Goal: Navigation & Orientation: Find specific page/section

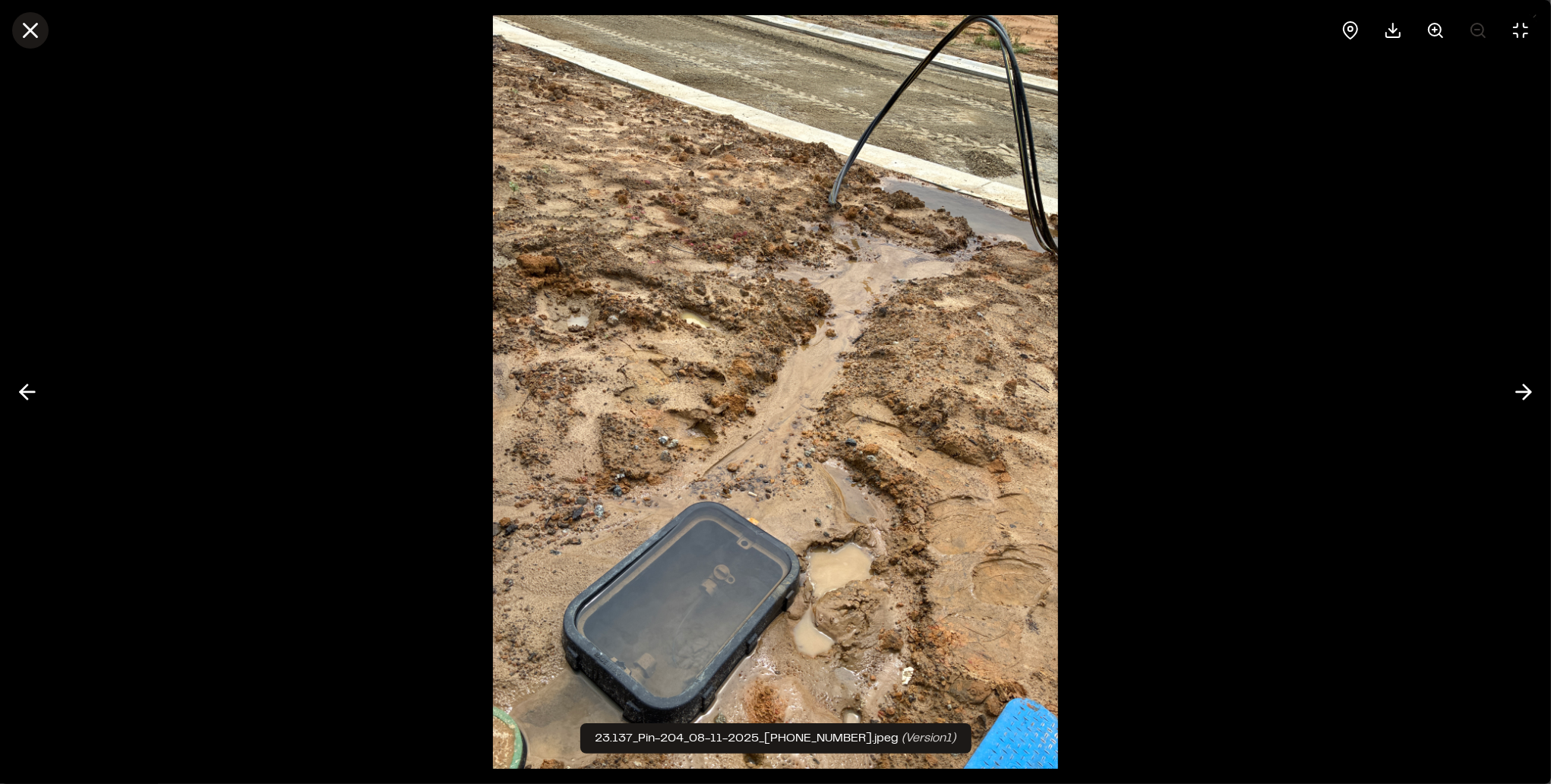
click at [26, 34] on line at bounding box center [30, 30] width 13 height 13
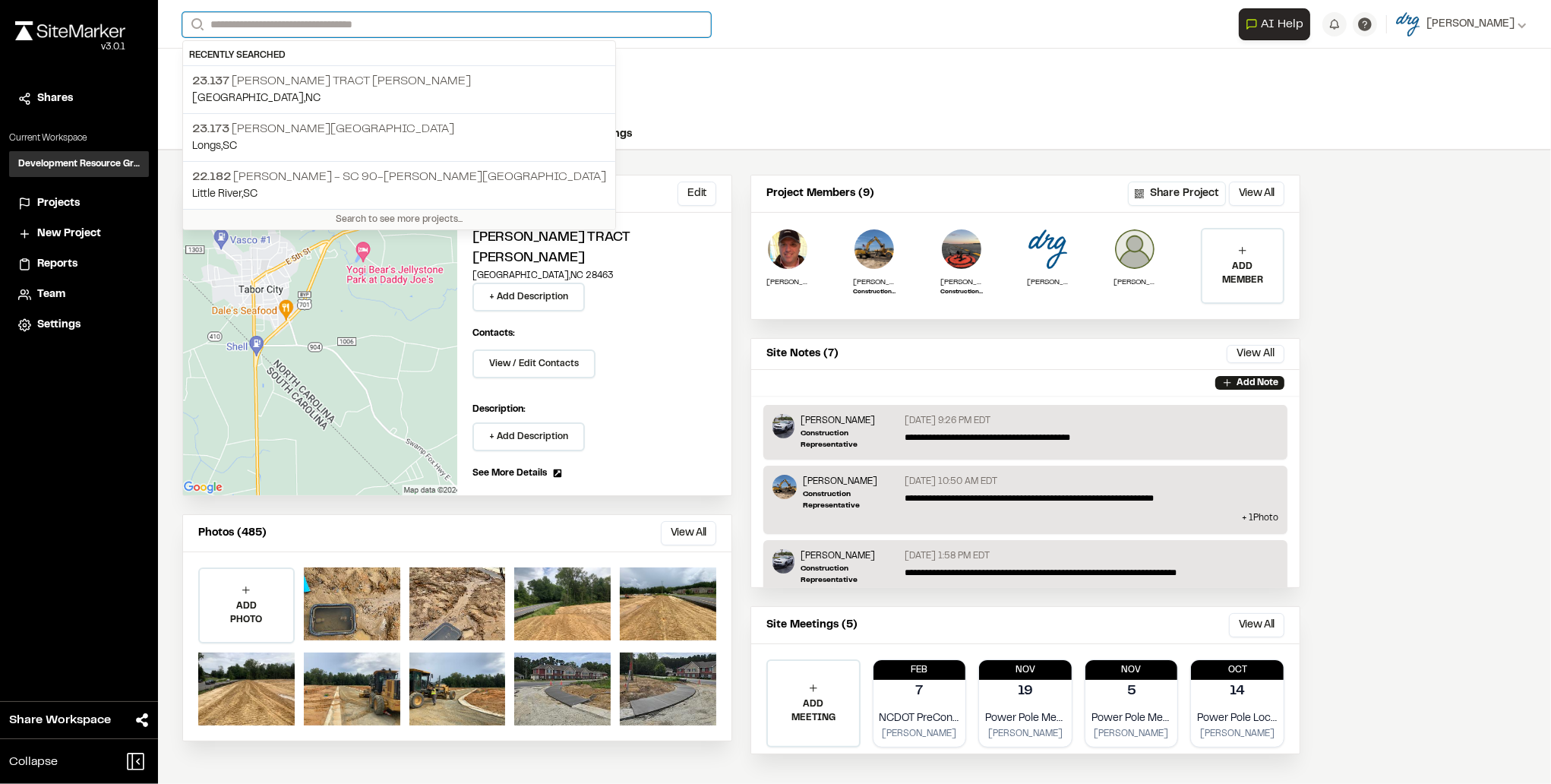
click at [281, 27] on input "Search" at bounding box center [447, 25] width 528 height 25
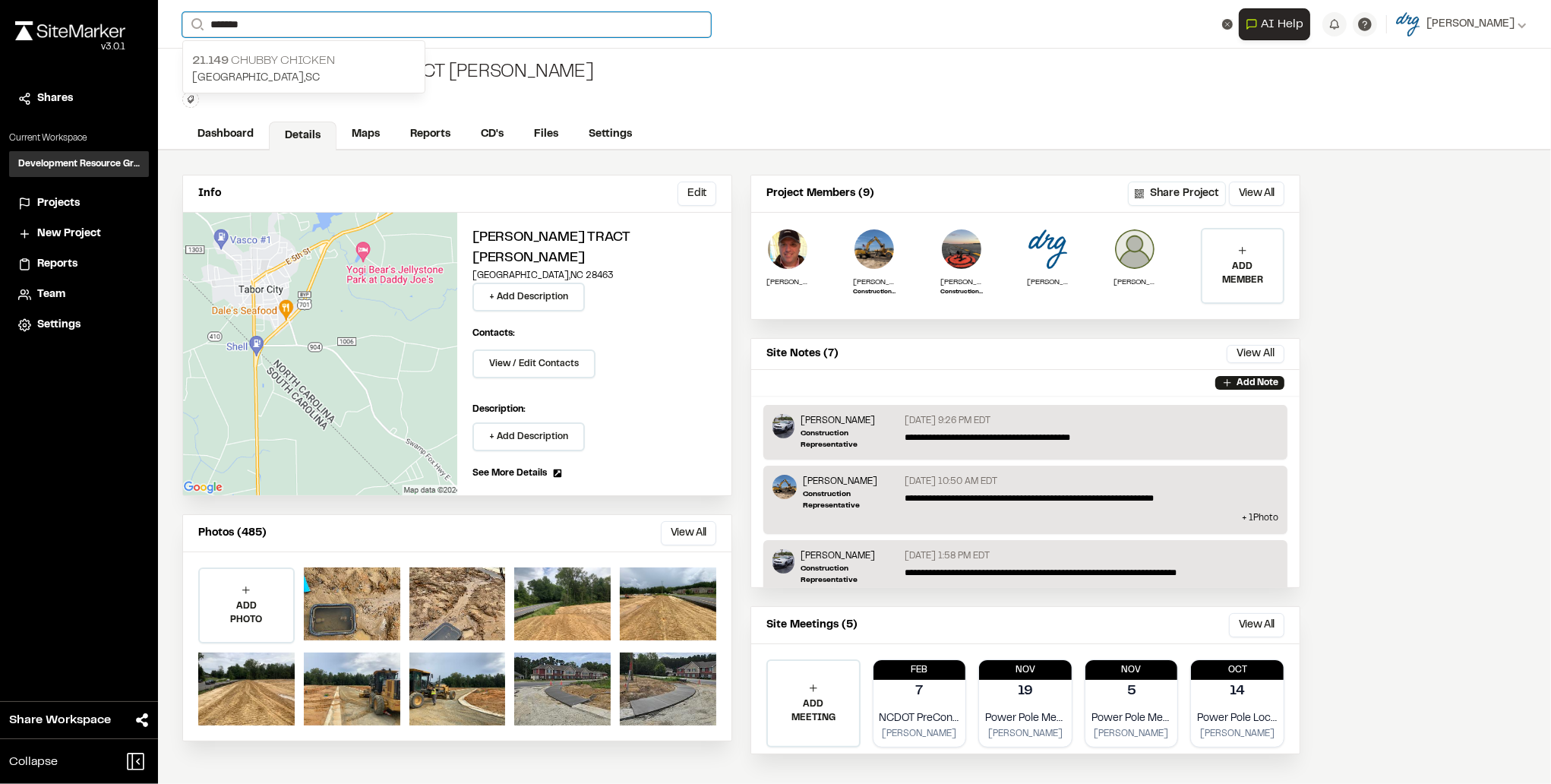
type input "*******"
click at [320, 56] on p "21.149 Chubby Chicken" at bounding box center [304, 60] width 223 height 18
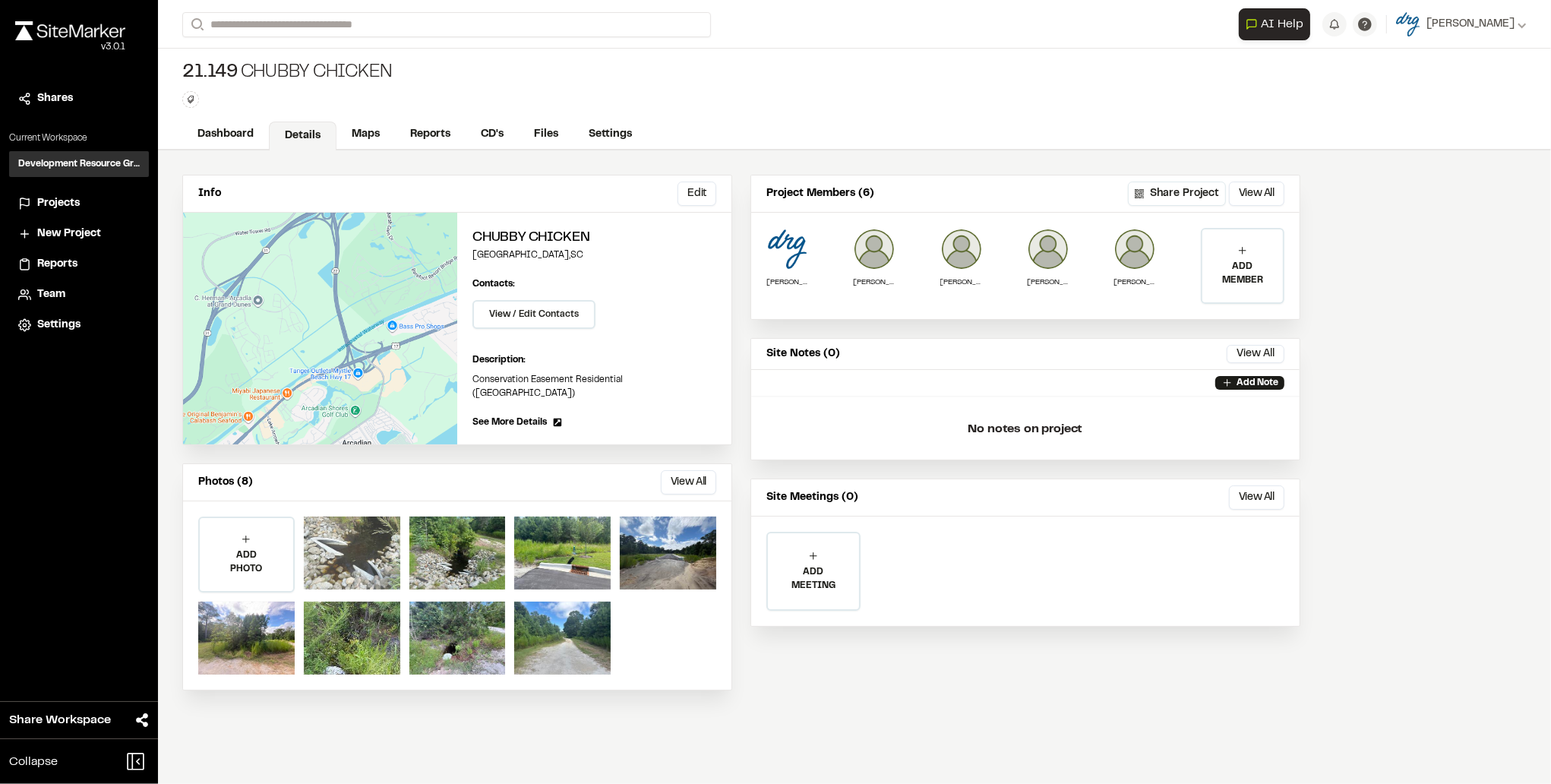
click at [326, 535] on div at bounding box center [352, 553] width 97 height 73
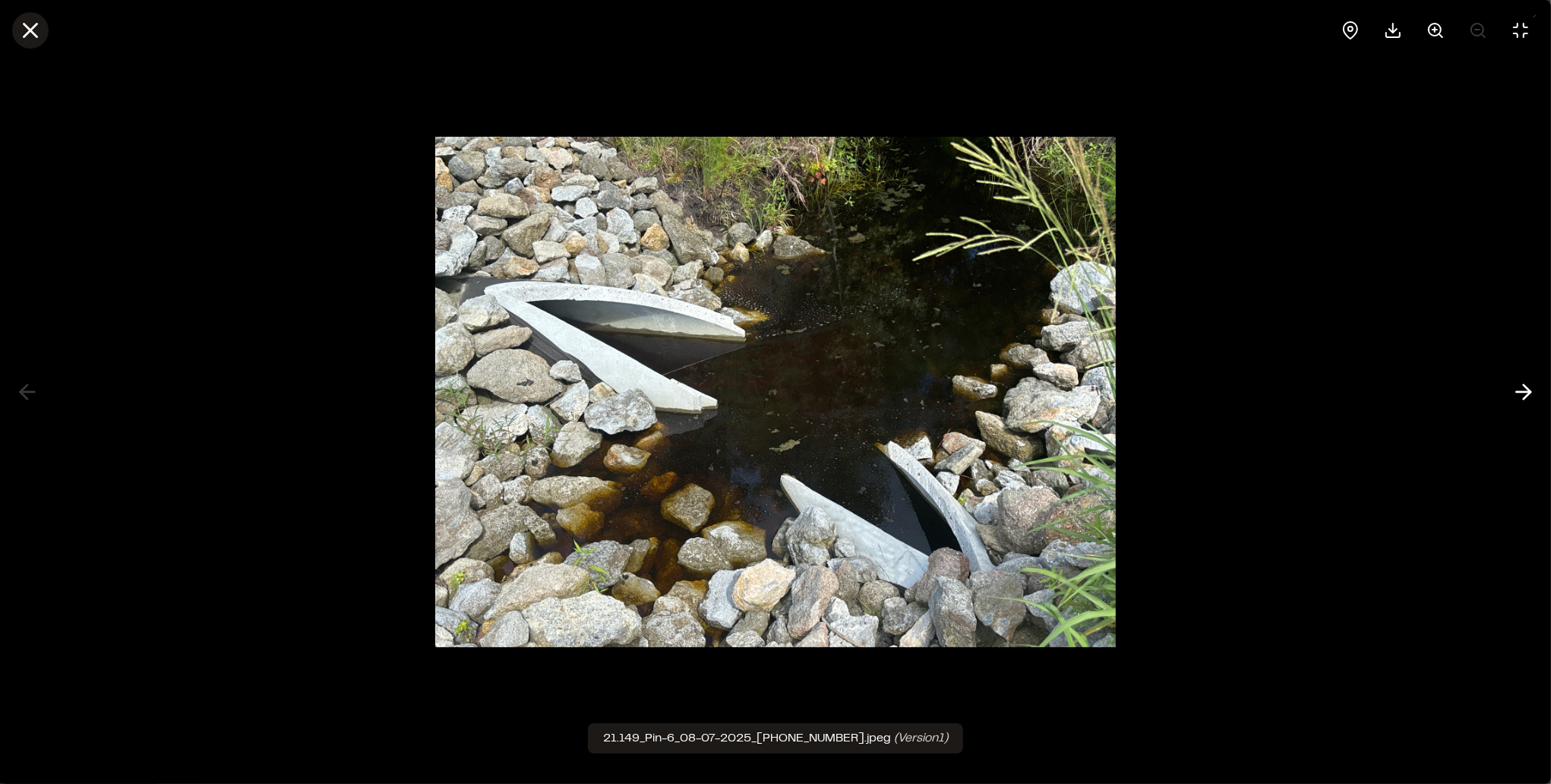
click at [31, 33] on icon at bounding box center [30, 30] width 26 height 26
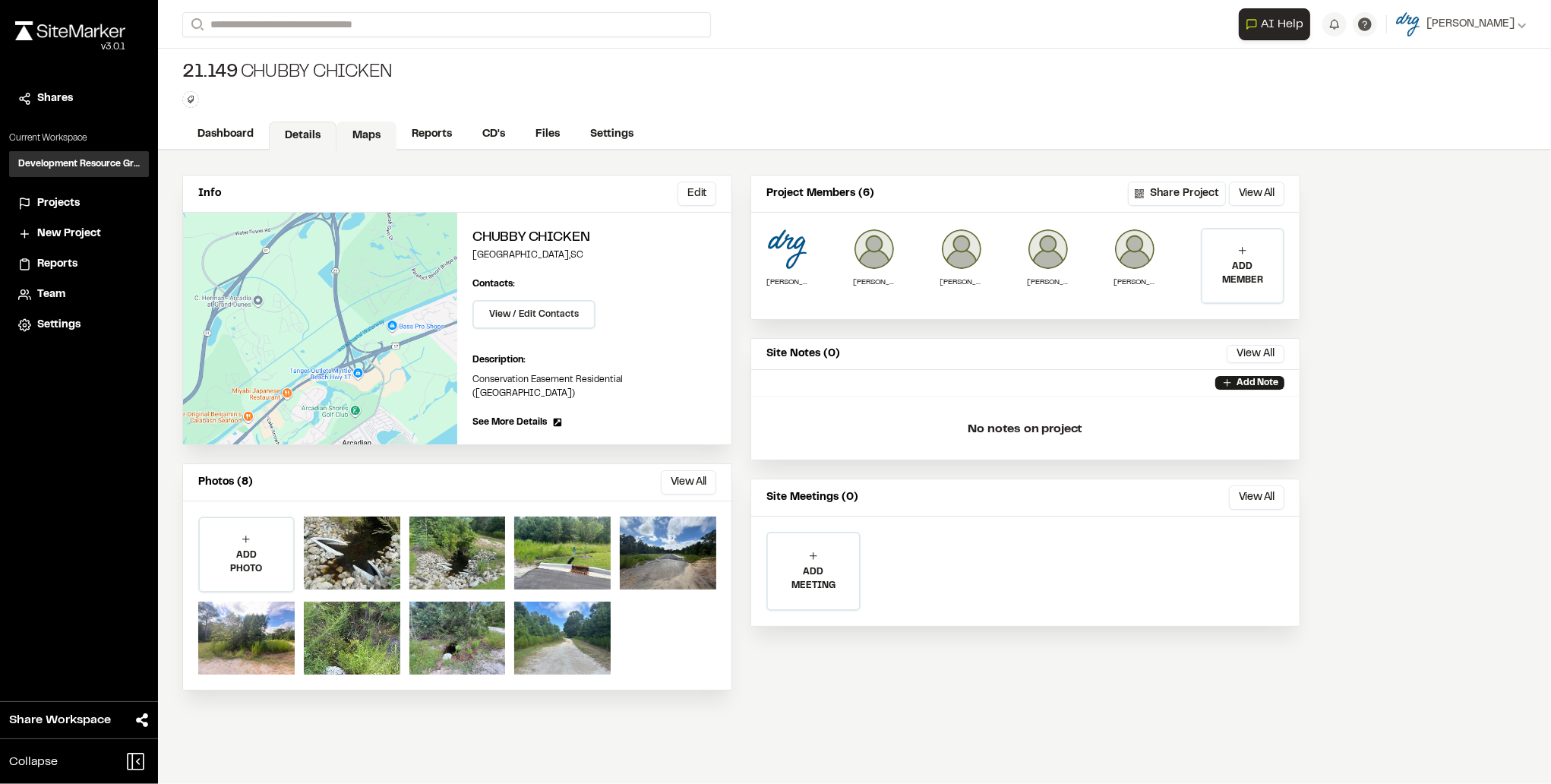
click at [355, 136] on link "Maps" at bounding box center [366, 136] width 60 height 29
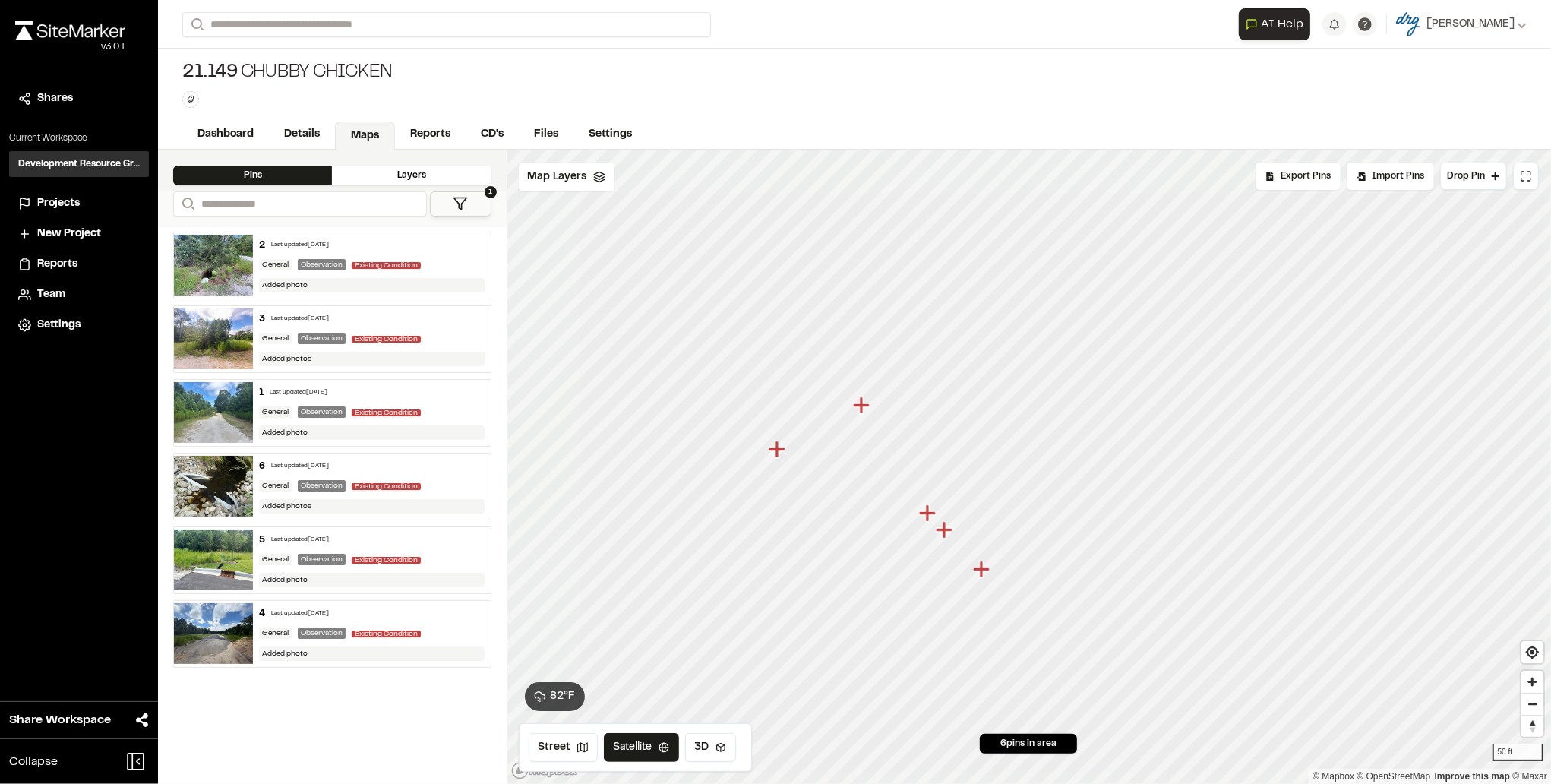
click at [204, 642] on img at bounding box center [213, 634] width 79 height 61
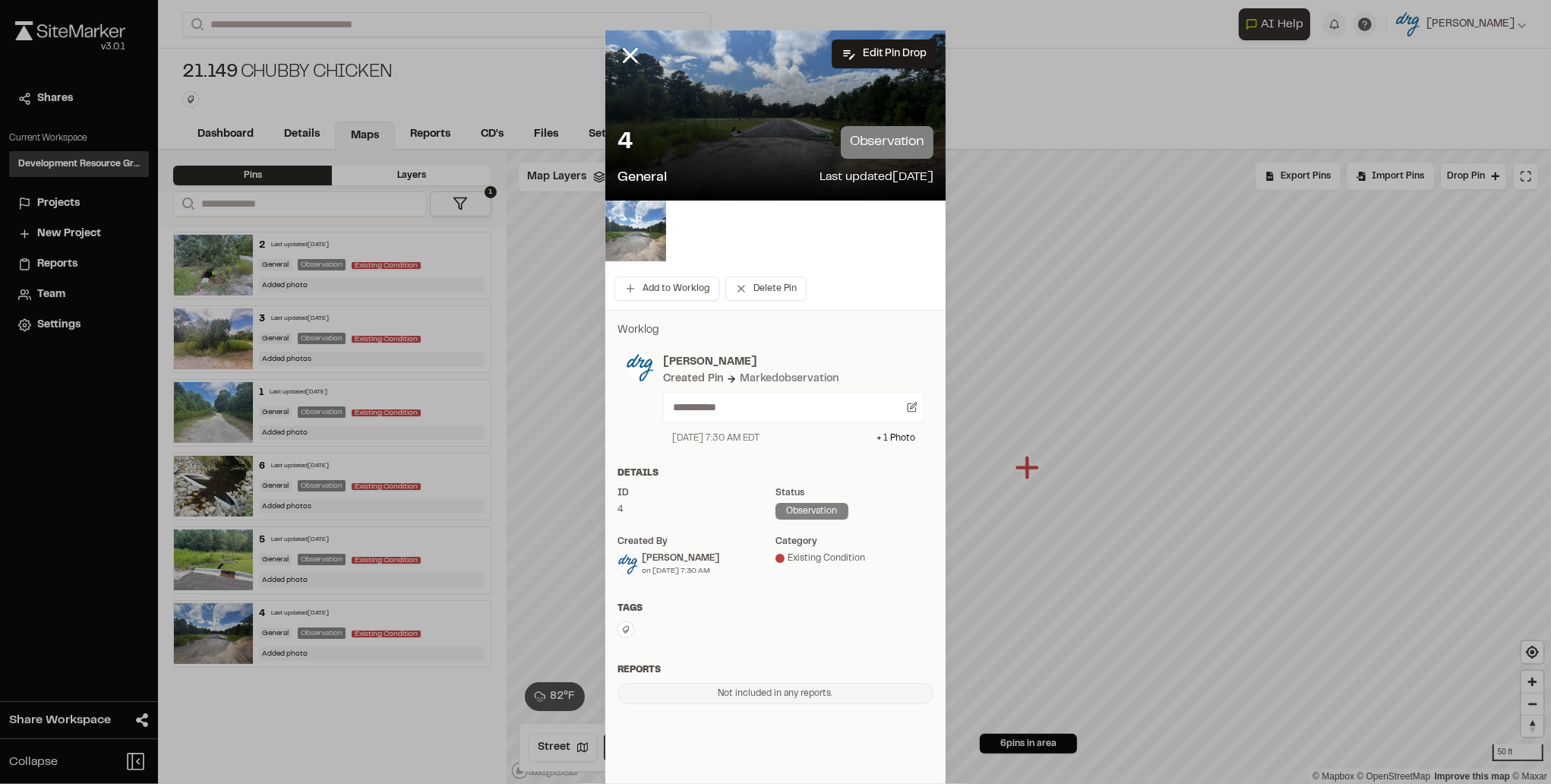
click at [641, 232] on img at bounding box center [636, 231] width 61 height 61
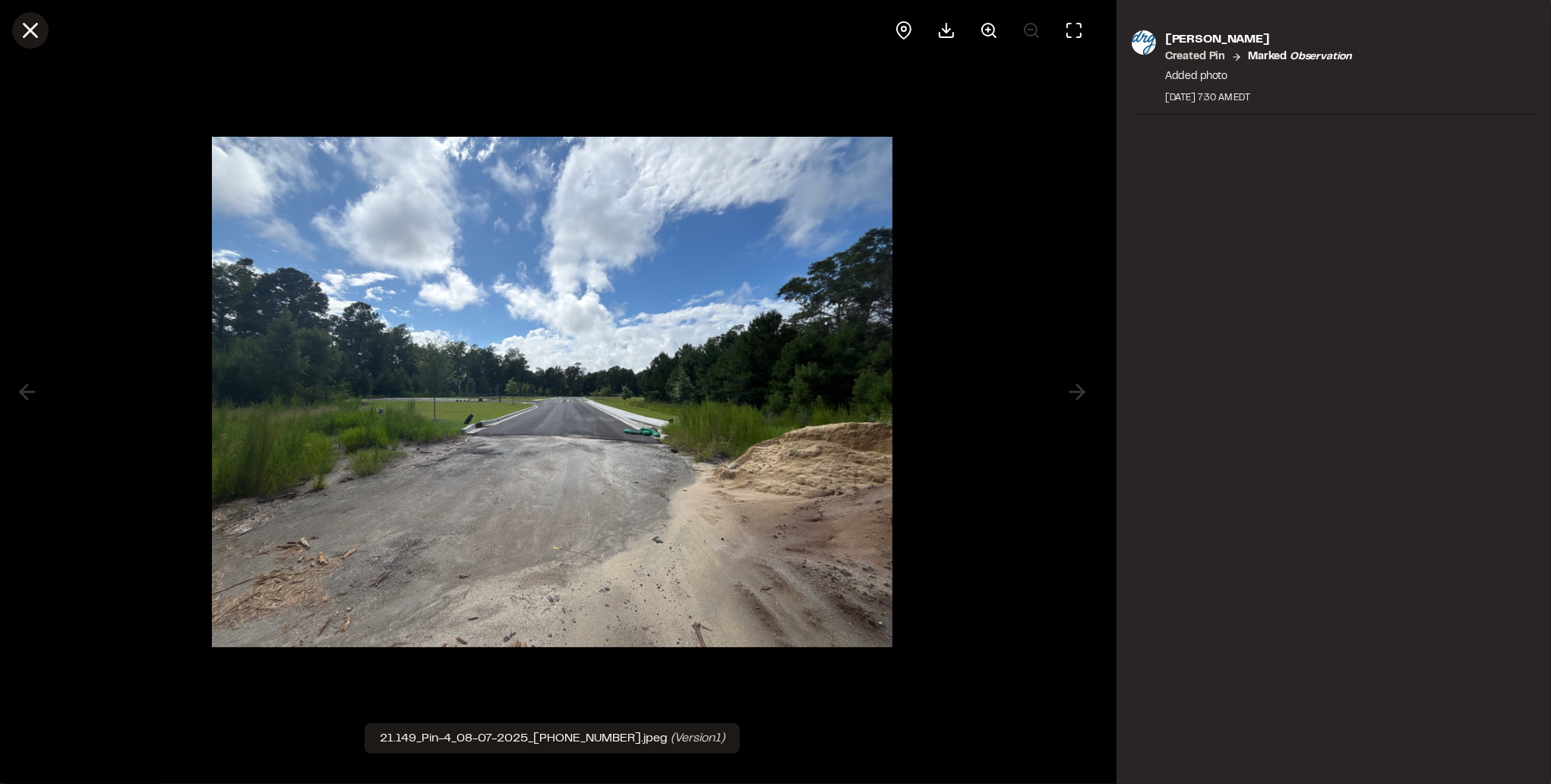
click at [33, 37] on icon at bounding box center [30, 30] width 26 height 26
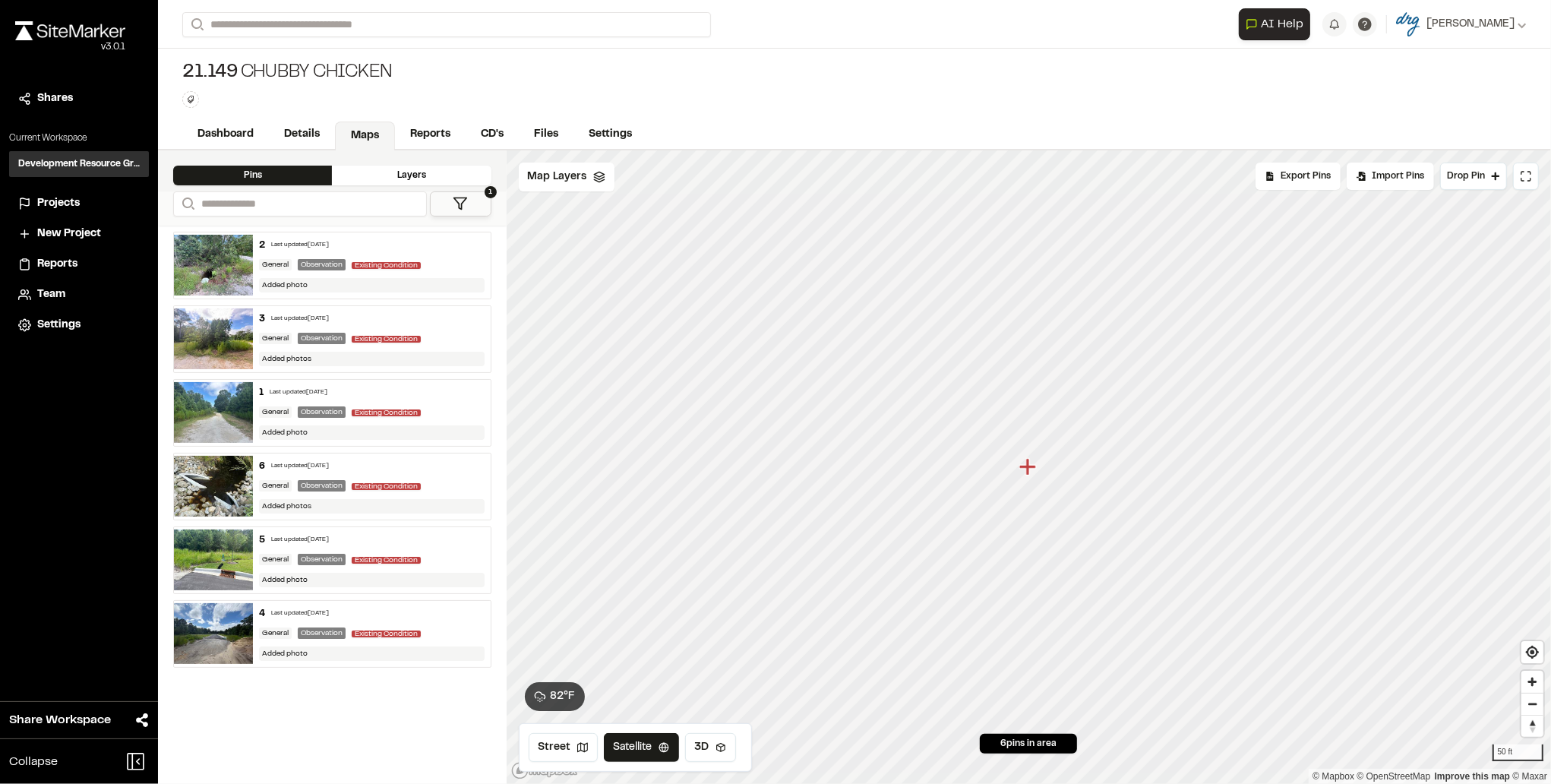
click at [226, 567] on img at bounding box center [213, 560] width 79 height 61
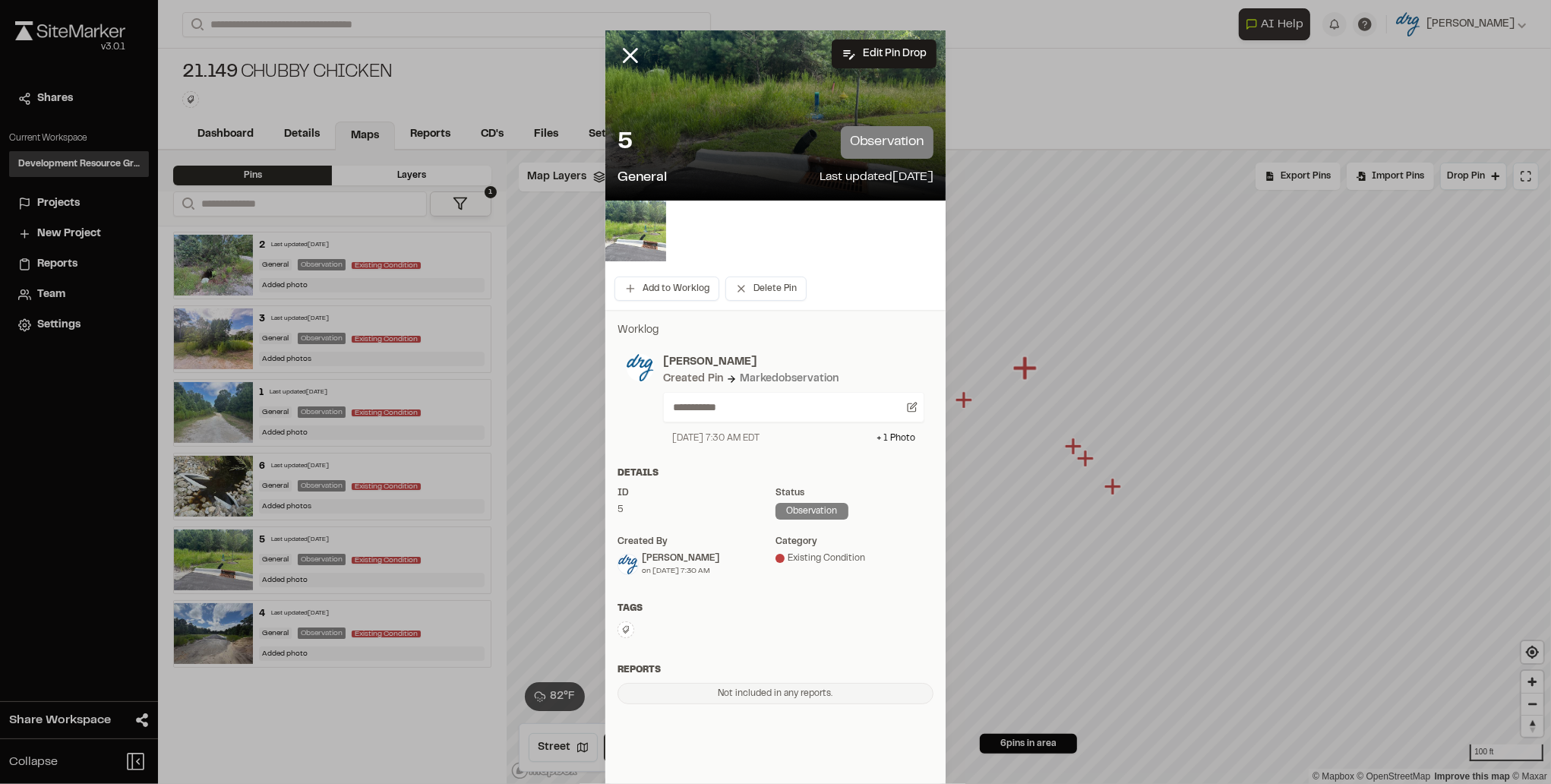
click at [638, 233] on img at bounding box center [636, 231] width 61 height 61
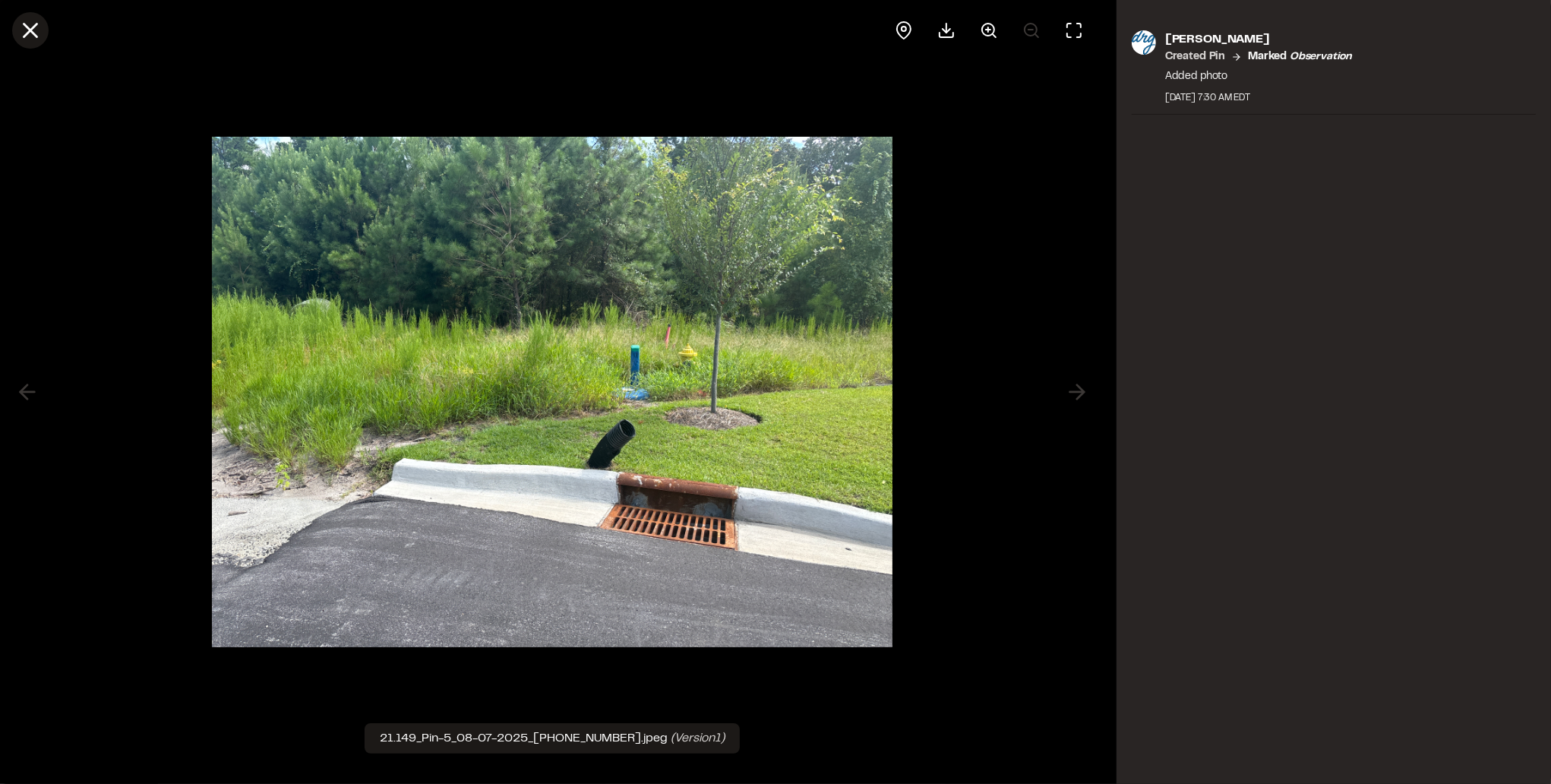
click at [18, 35] on icon at bounding box center [30, 30] width 26 height 26
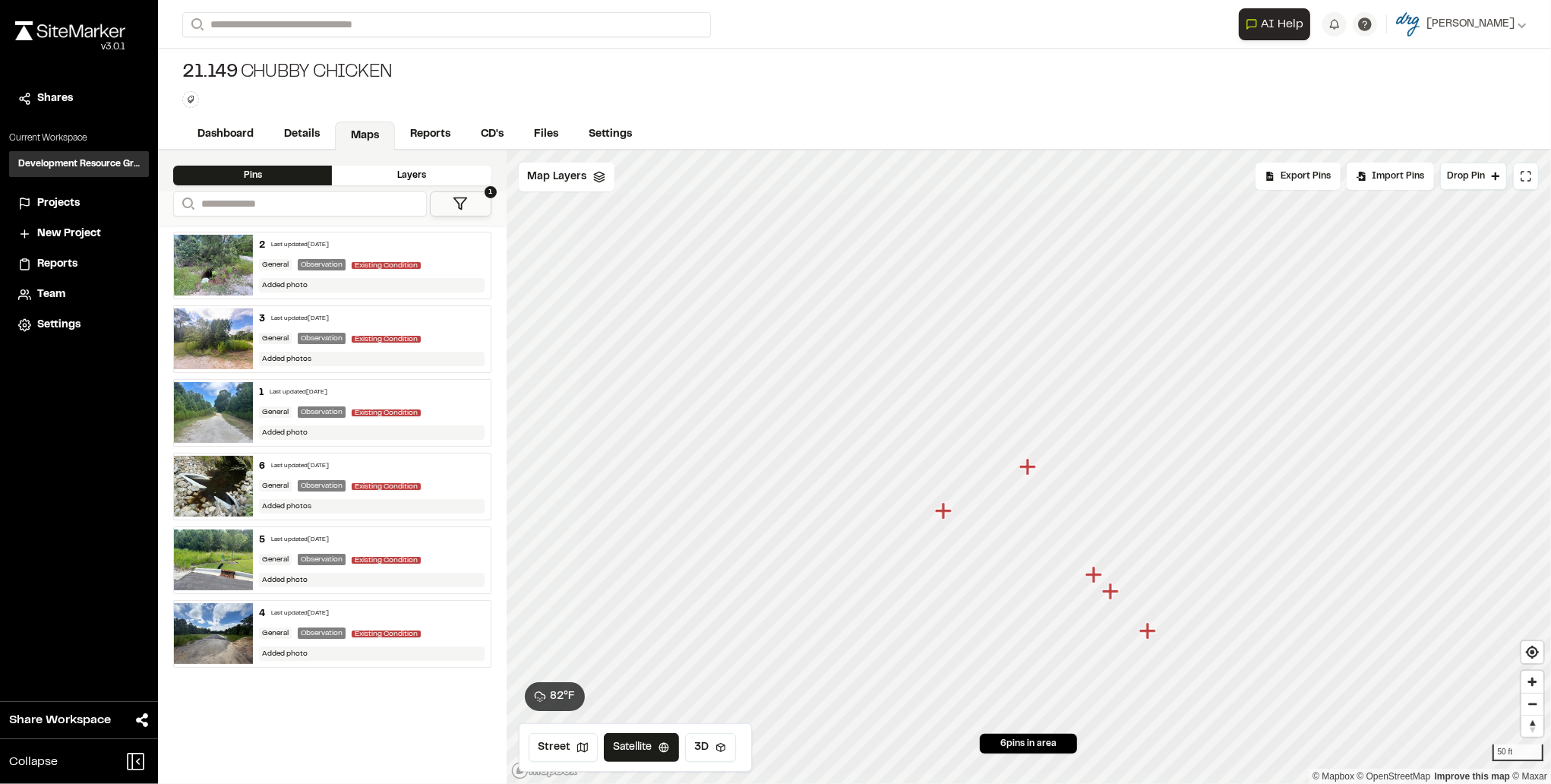
click at [228, 274] on img at bounding box center [213, 265] width 79 height 61
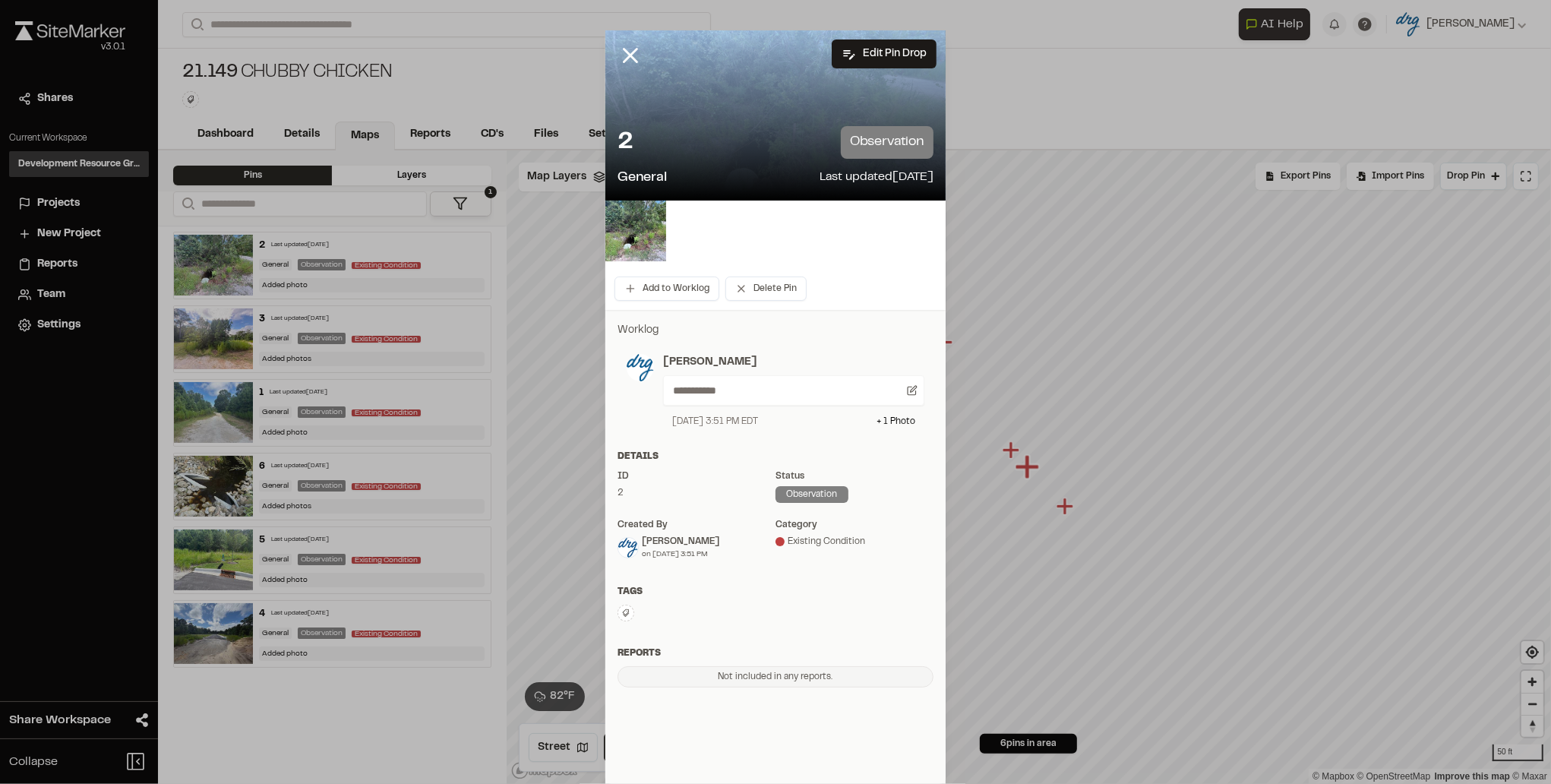
drag, startPoint x: 699, startPoint y: 59, endPoint x: 978, endPoint y: 76, distance: 279.5
click at [980, 76] on div "**********" at bounding box center [776, 392] width 1551 height 784
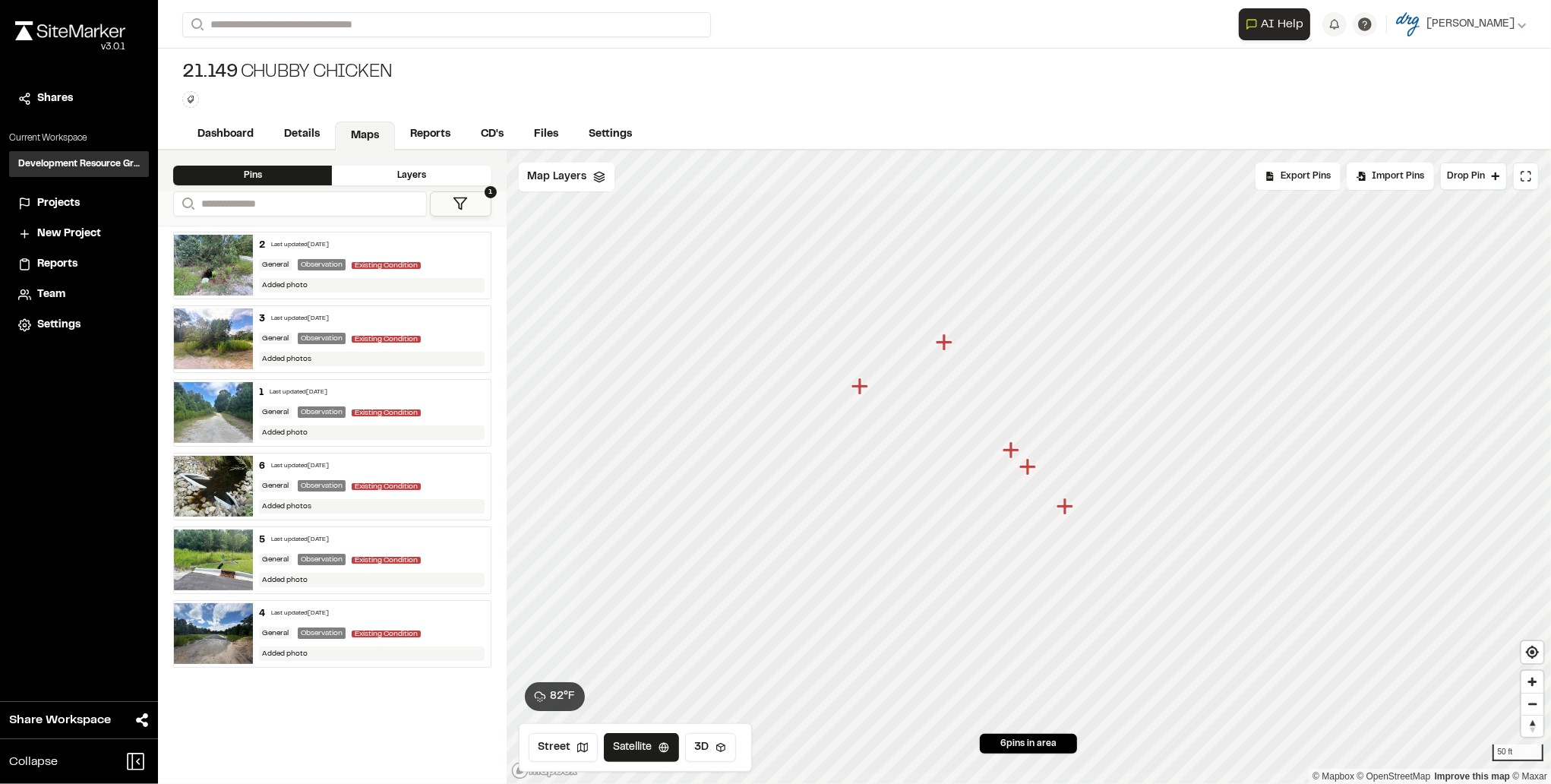
click at [215, 281] on img at bounding box center [213, 265] width 79 height 61
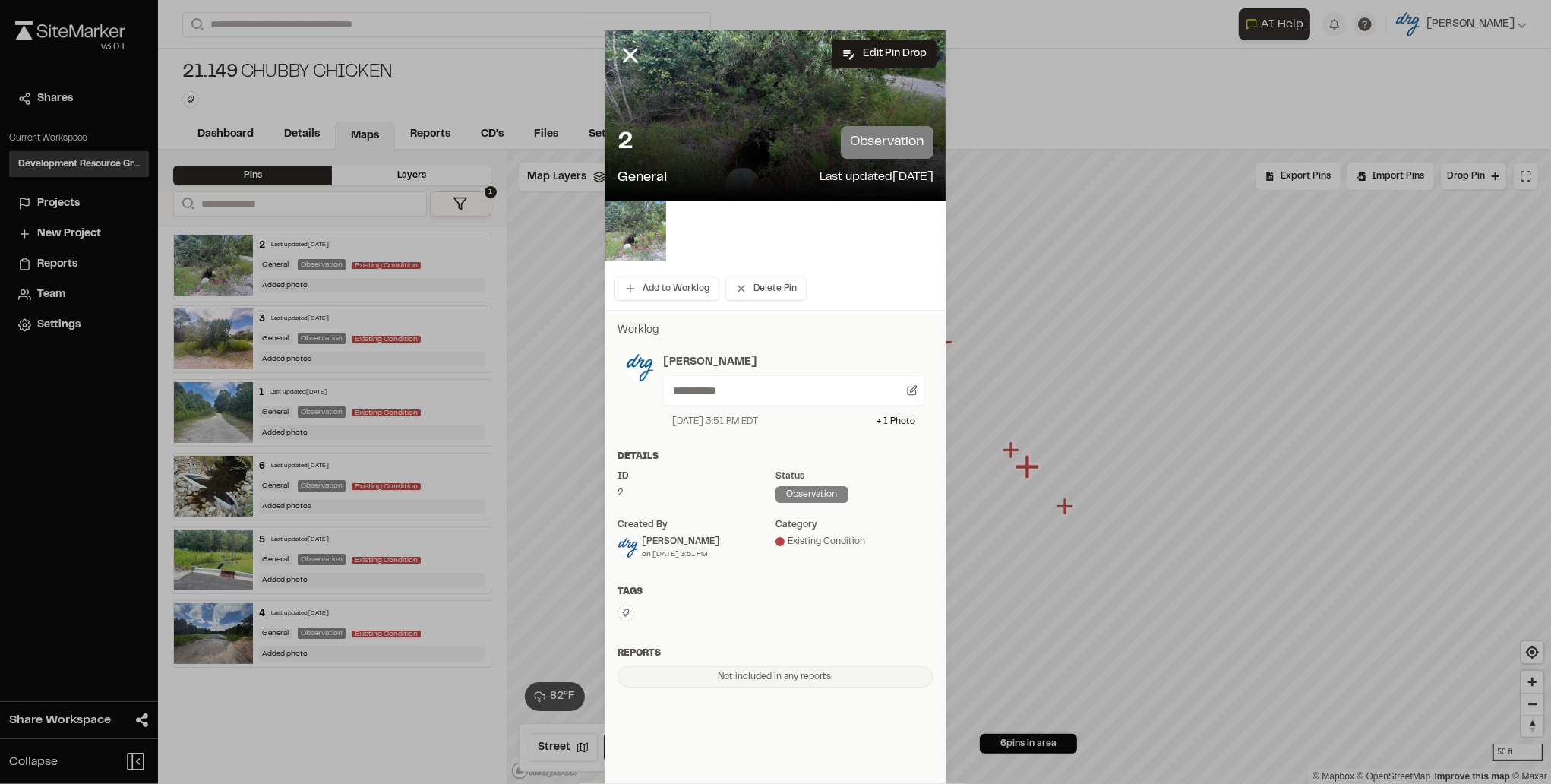
click at [642, 228] on img at bounding box center [636, 231] width 61 height 61
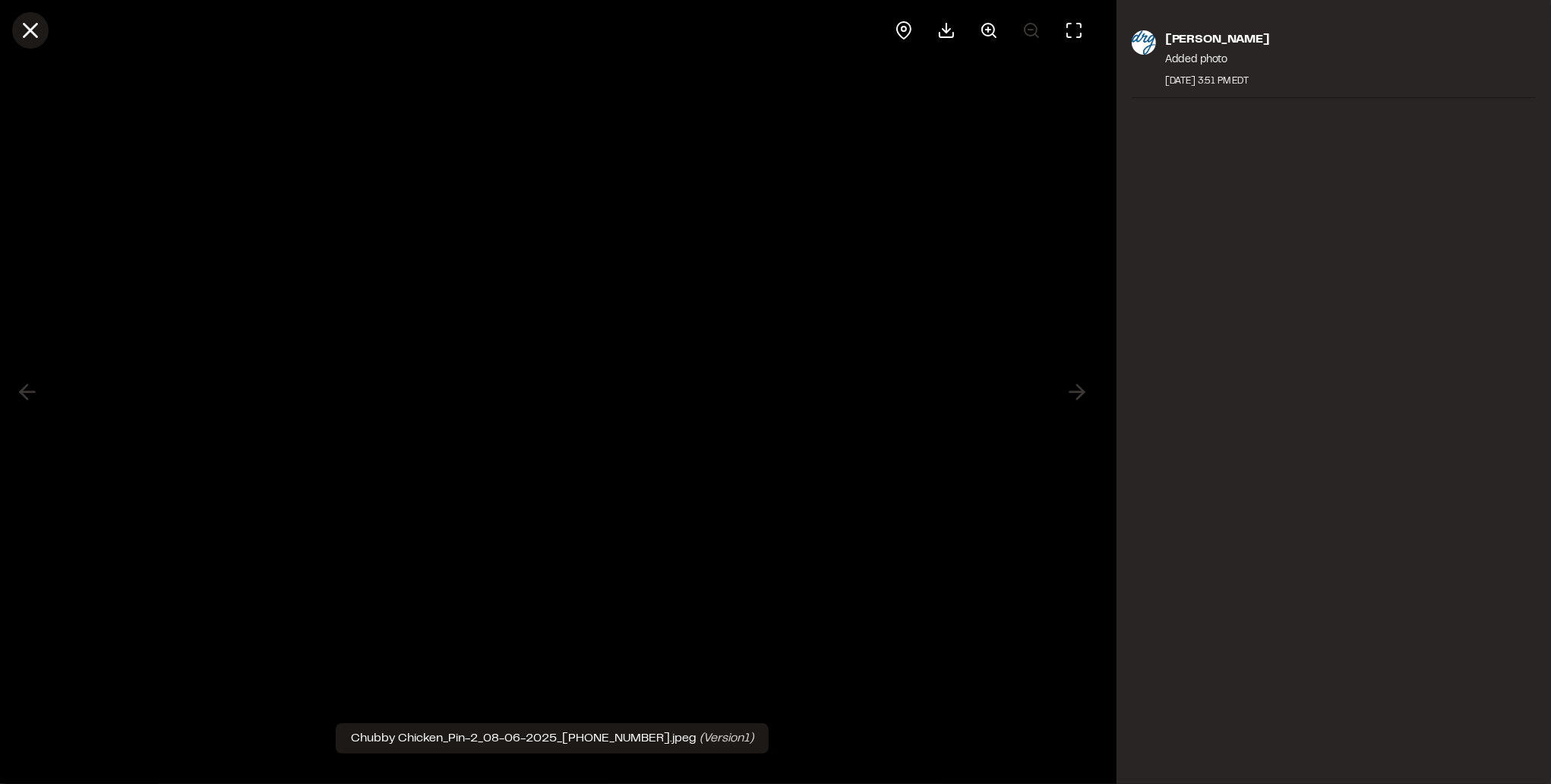
click at [35, 30] on icon at bounding box center [30, 30] width 26 height 26
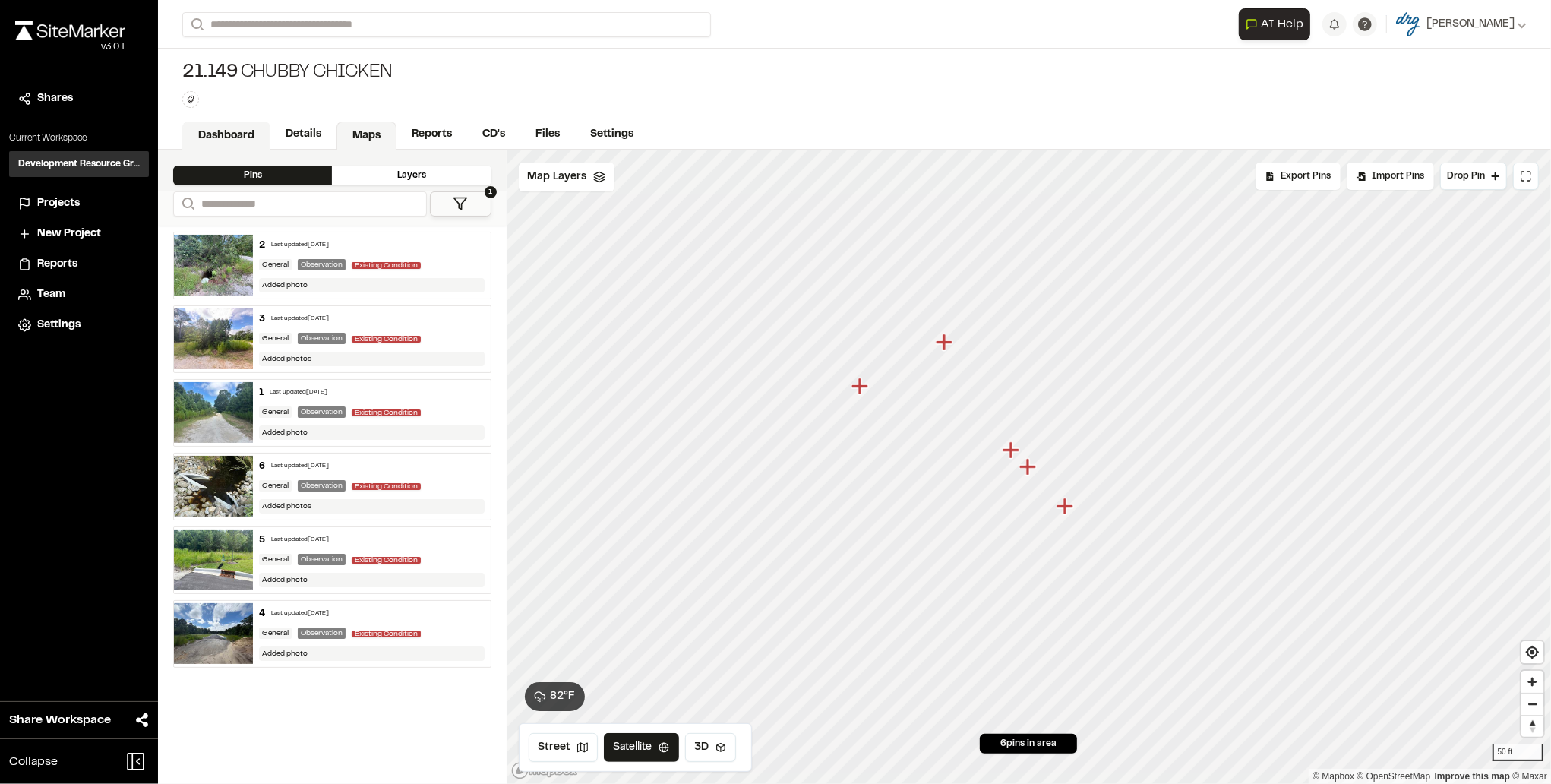
click at [228, 134] on link "Dashboard" at bounding box center [226, 136] width 88 height 29
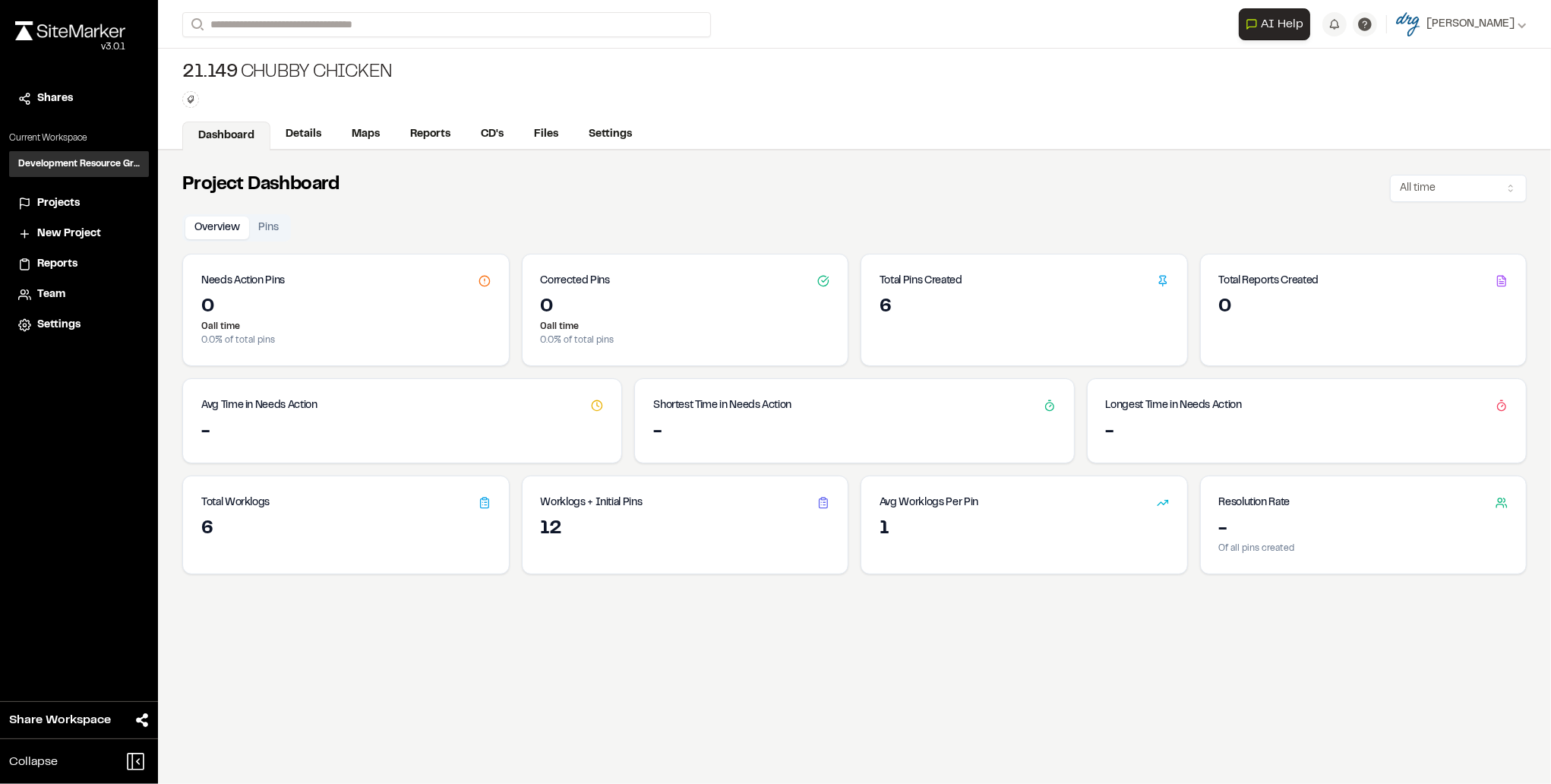
click at [235, 136] on link "Dashboard" at bounding box center [226, 136] width 88 height 29
click at [113, 161] on h3 "Development Resource Group" at bounding box center [79, 164] width 122 height 14
click at [233, 76] on span "21.149" at bounding box center [210, 72] width 55 height 24
click at [365, 129] on link "Maps" at bounding box center [366, 136] width 60 height 29
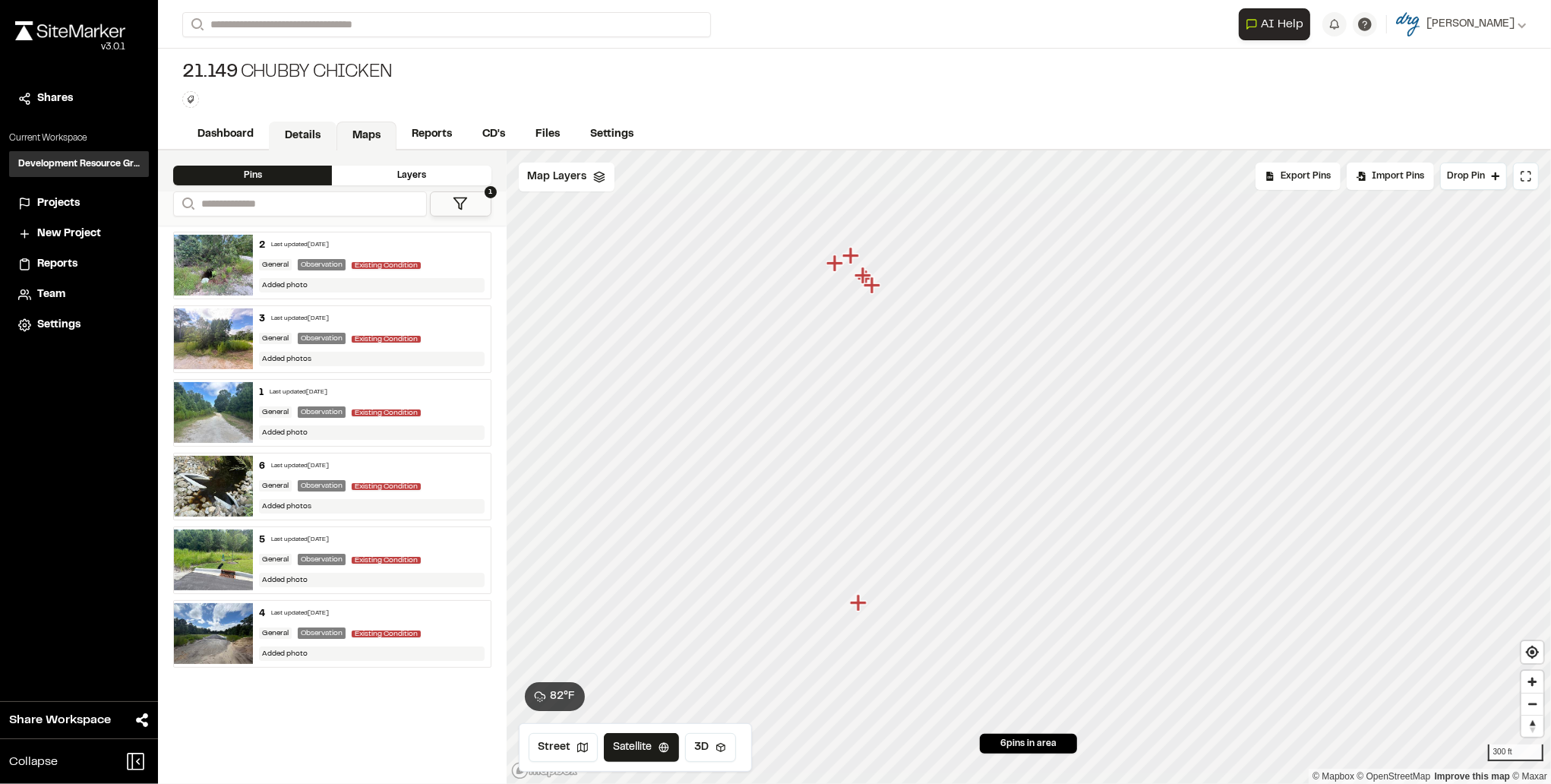
click at [309, 131] on link "Details" at bounding box center [302, 136] width 68 height 29
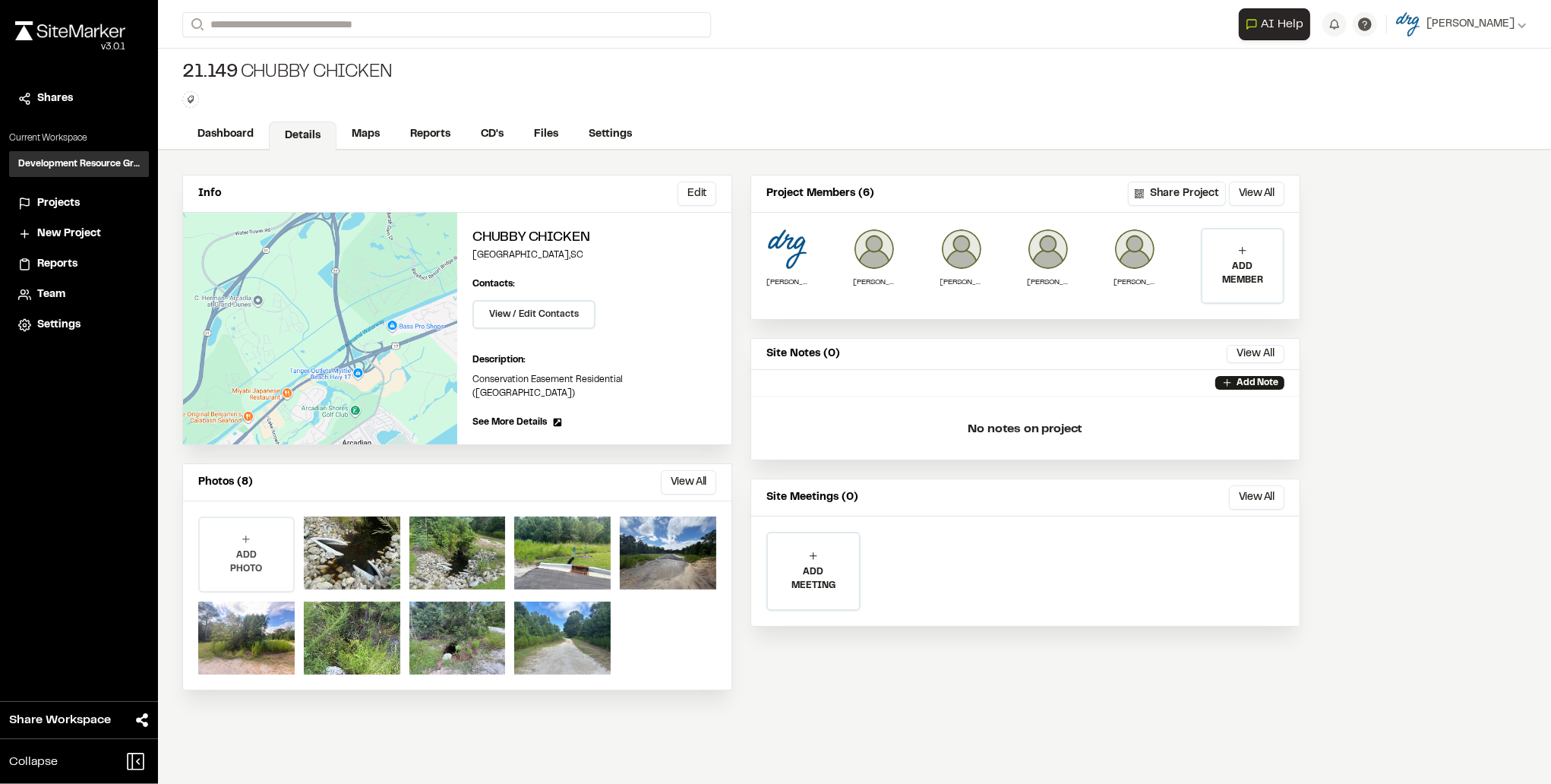
click at [271, 548] on p "ADD PHOTO" at bounding box center [246, 561] width 94 height 27
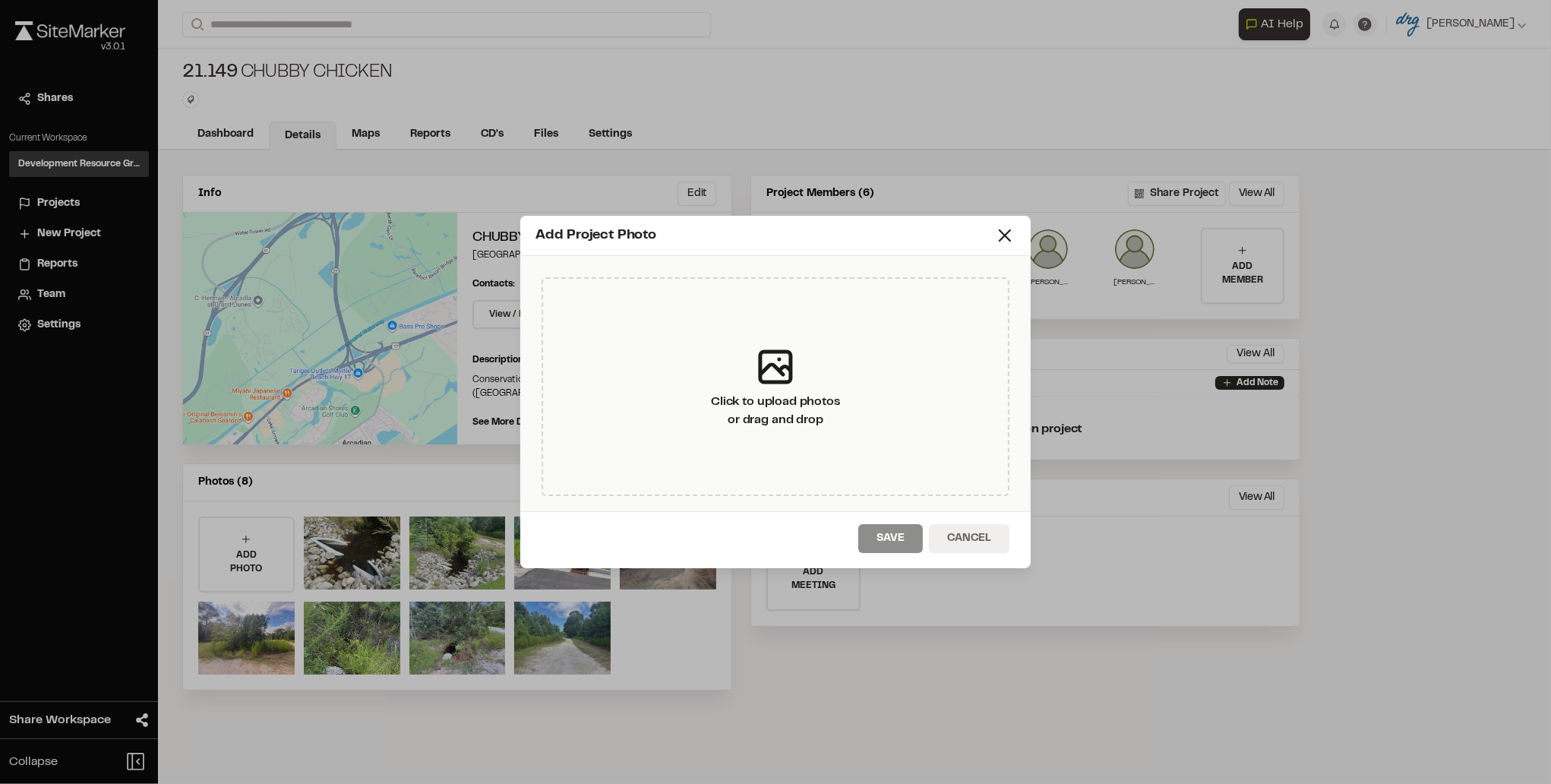
click at [974, 540] on button "Cancel" at bounding box center [969, 538] width 80 height 29
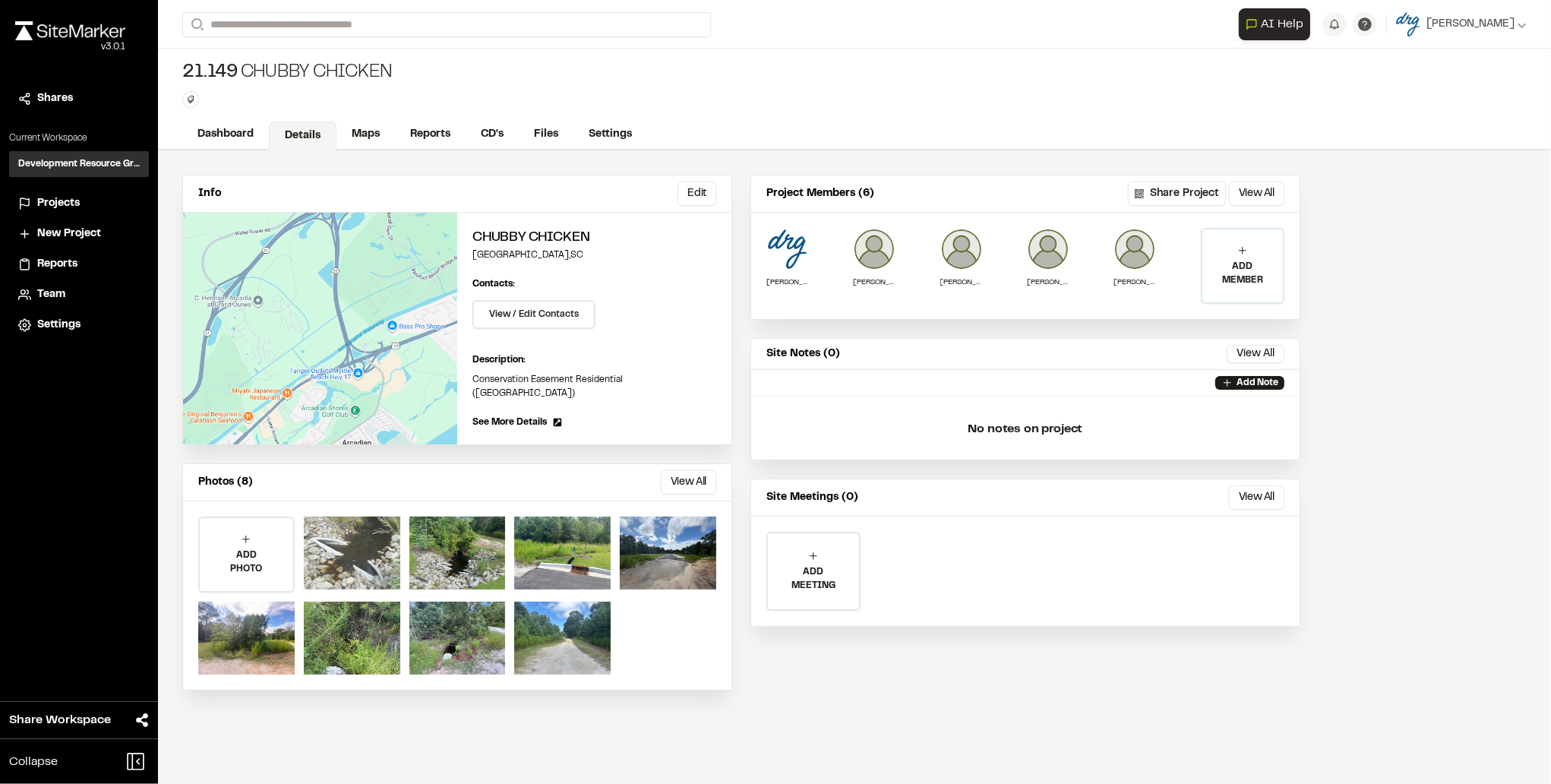
click at [365, 535] on div at bounding box center [352, 553] width 97 height 73
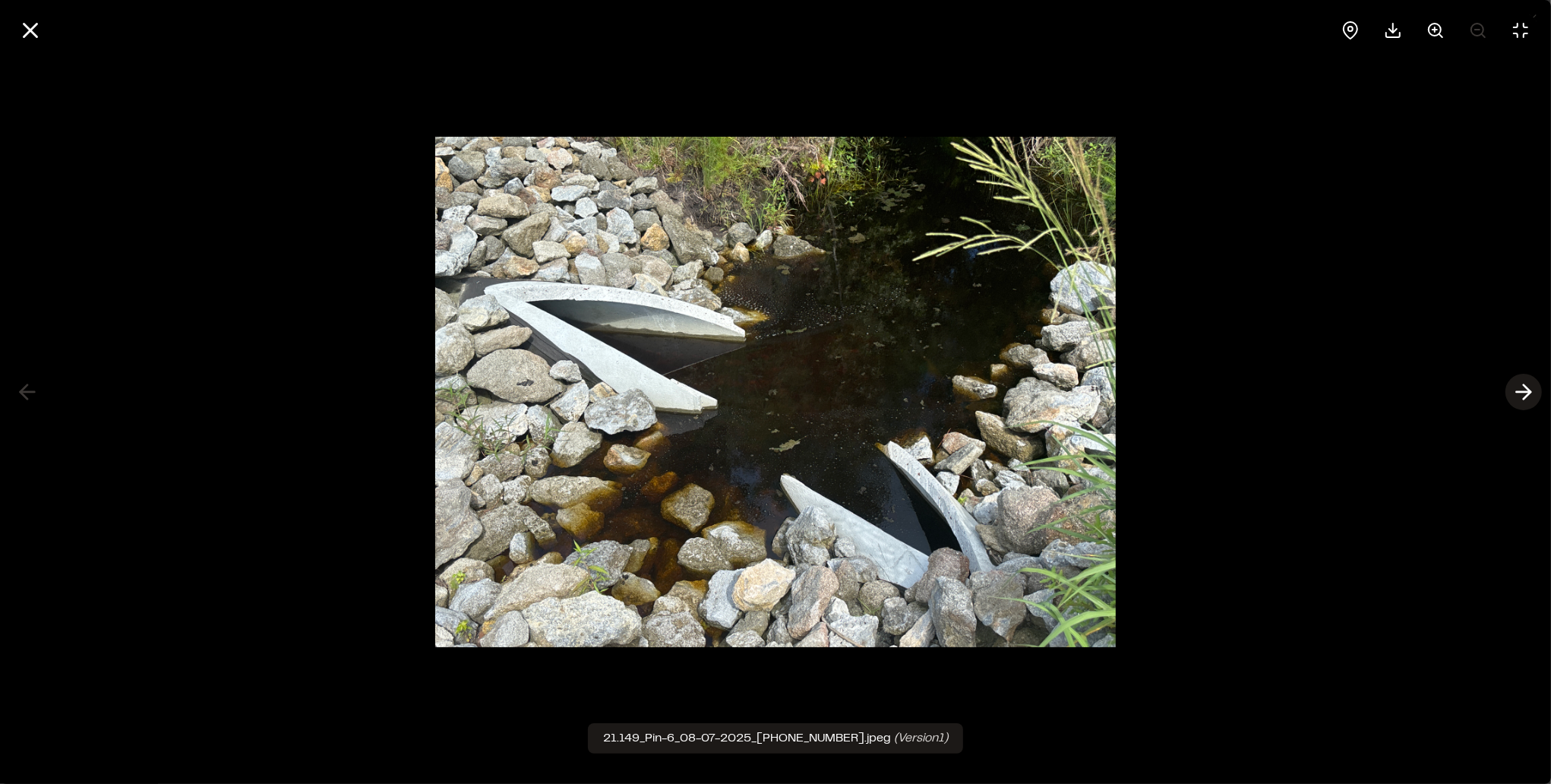
click at [1527, 392] on line at bounding box center [1524, 392] width 15 height 0
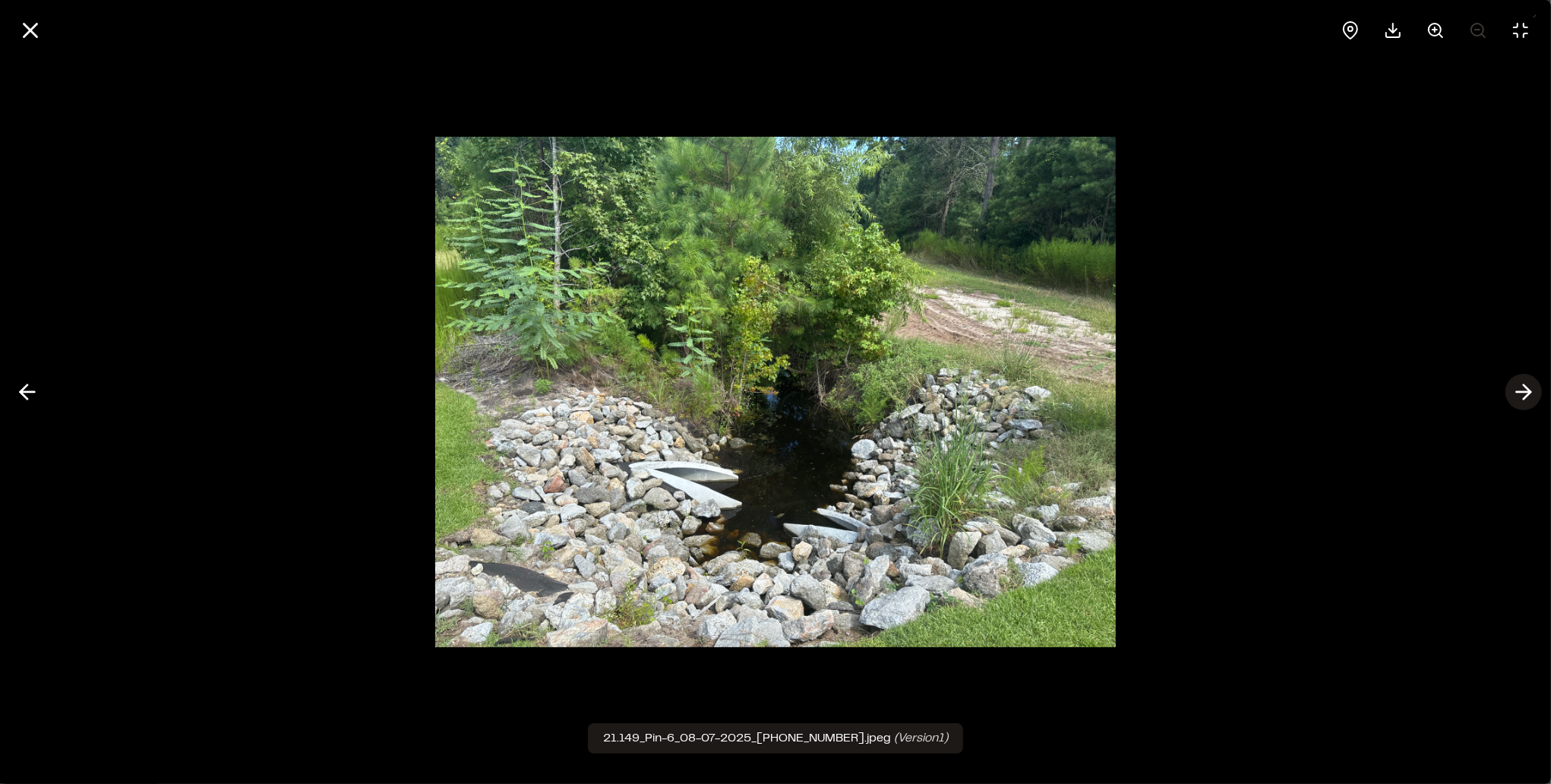
click at [1521, 392] on line at bounding box center [1524, 392] width 15 height 0
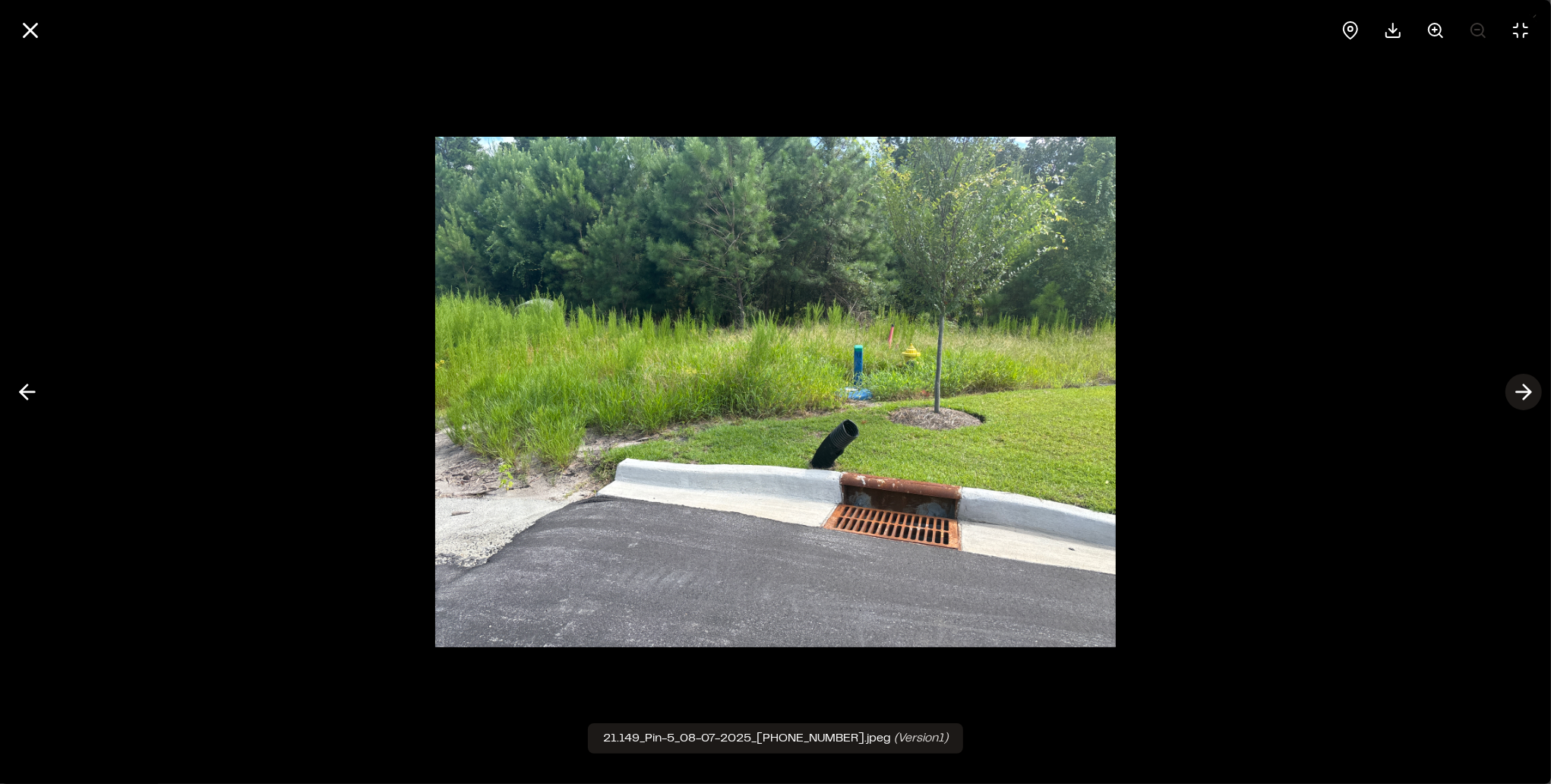
click at [1521, 392] on line at bounding box center [1524, 392] width 15 height 0
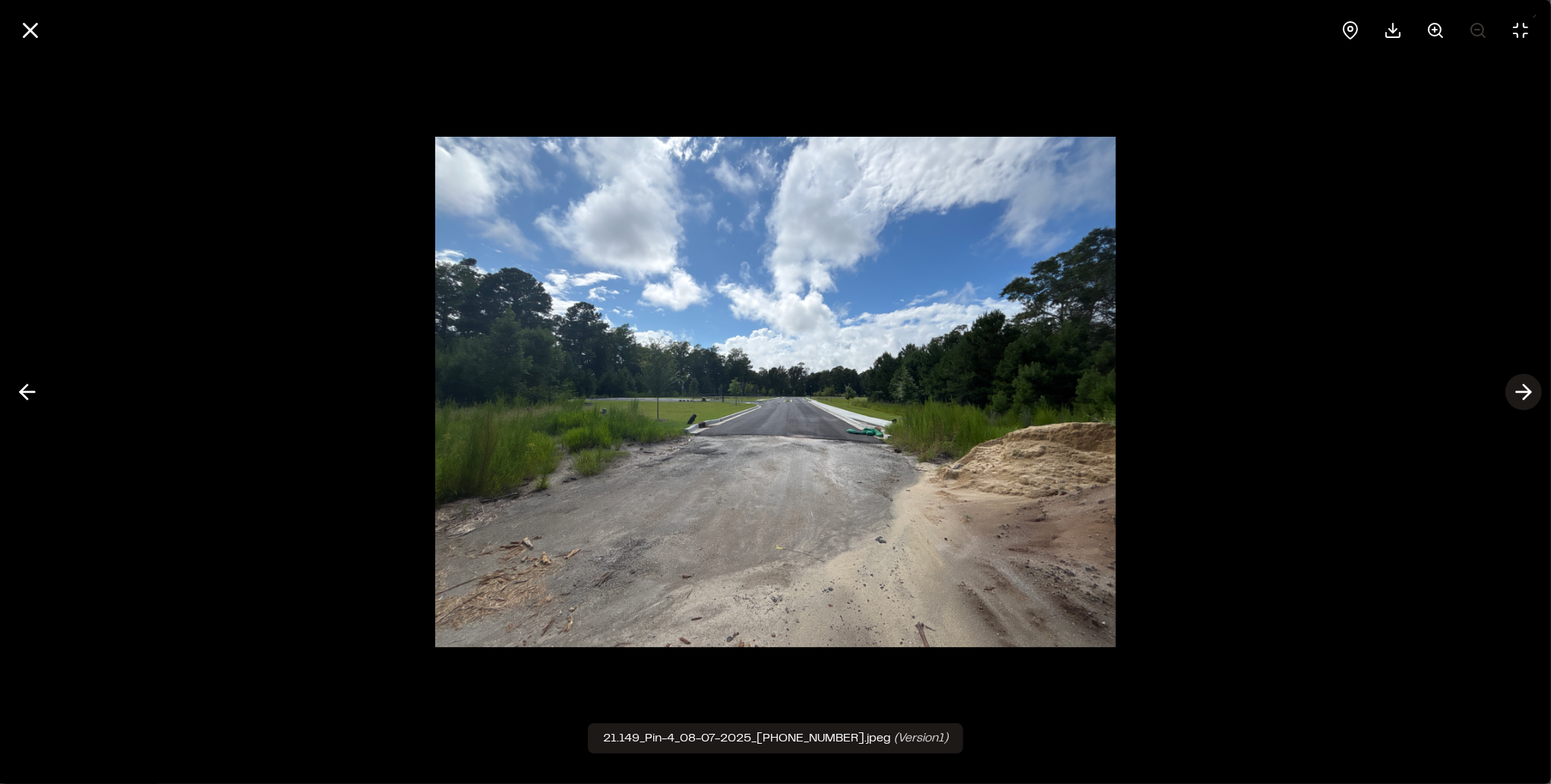
click at [1521, 392] on line at bounding box center [1524, 392] width 15 height 0
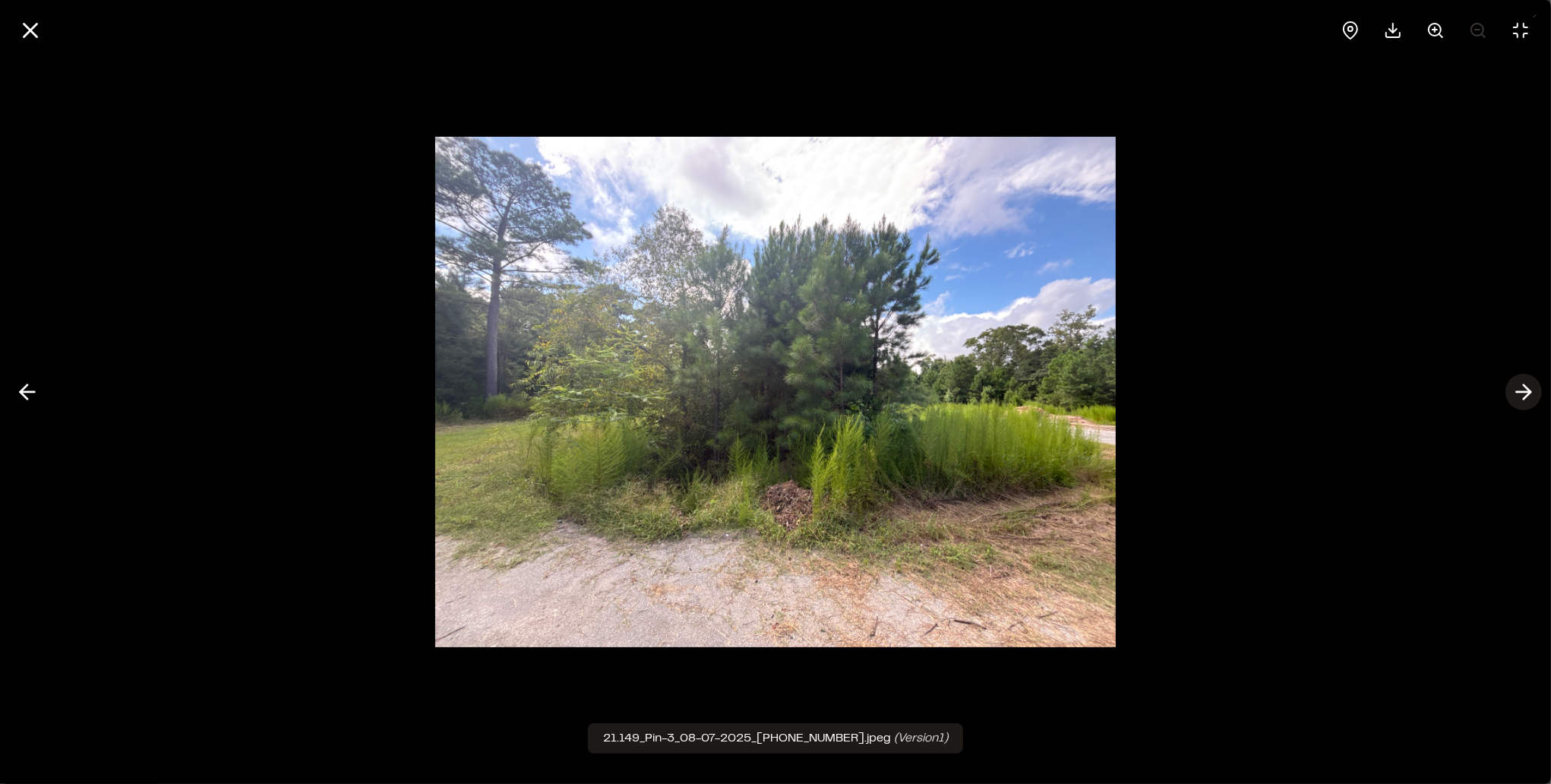
click at [1521, 397] on icon at bounding box center [1523, 391] width 24 height 26
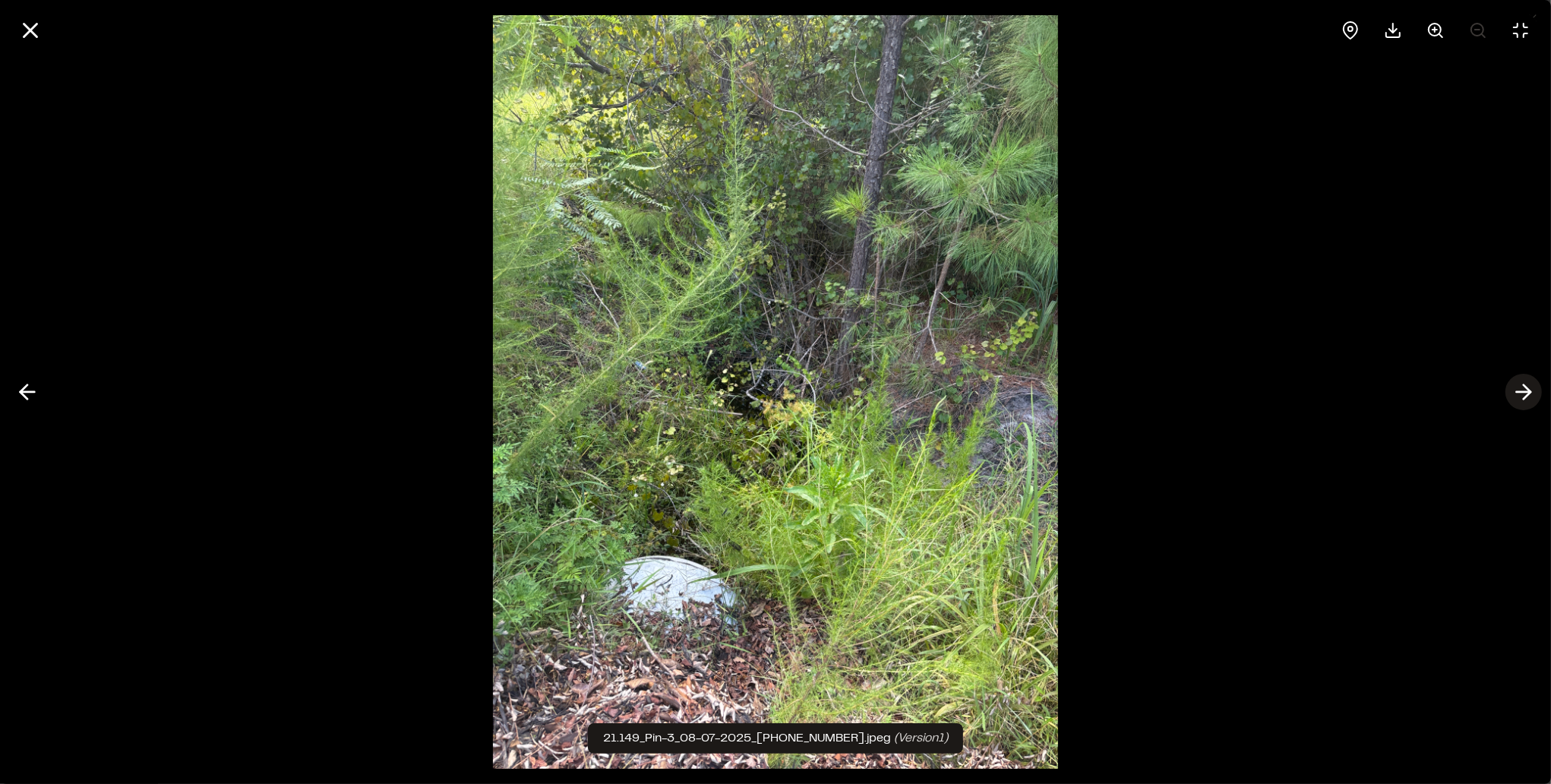
click at [1521, 396] on icon at bounding box center [1523, 391] width 24 height 26
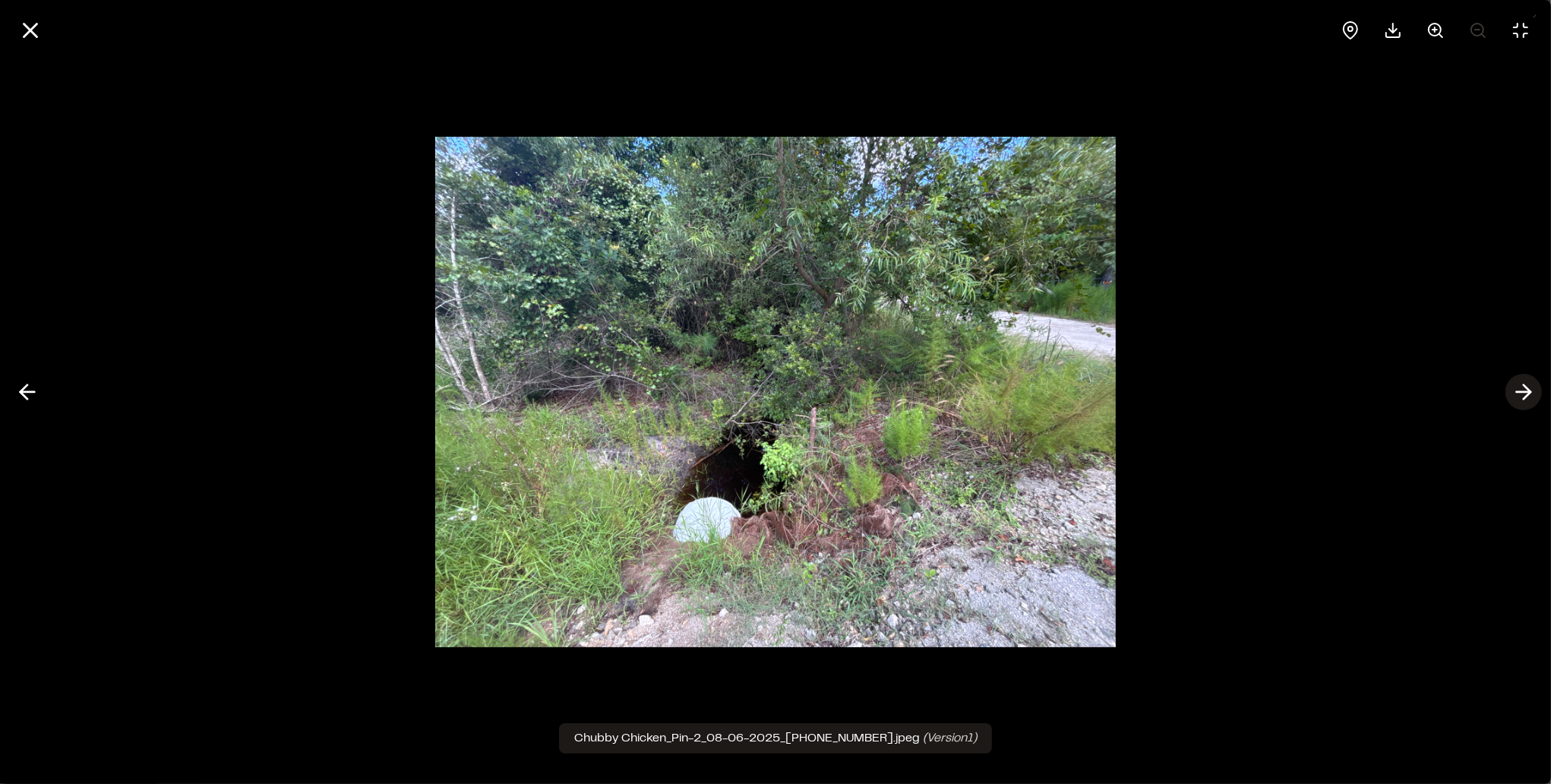
click at [1536, 400] on button at bounding box center [1523, 391] width 37 height 37
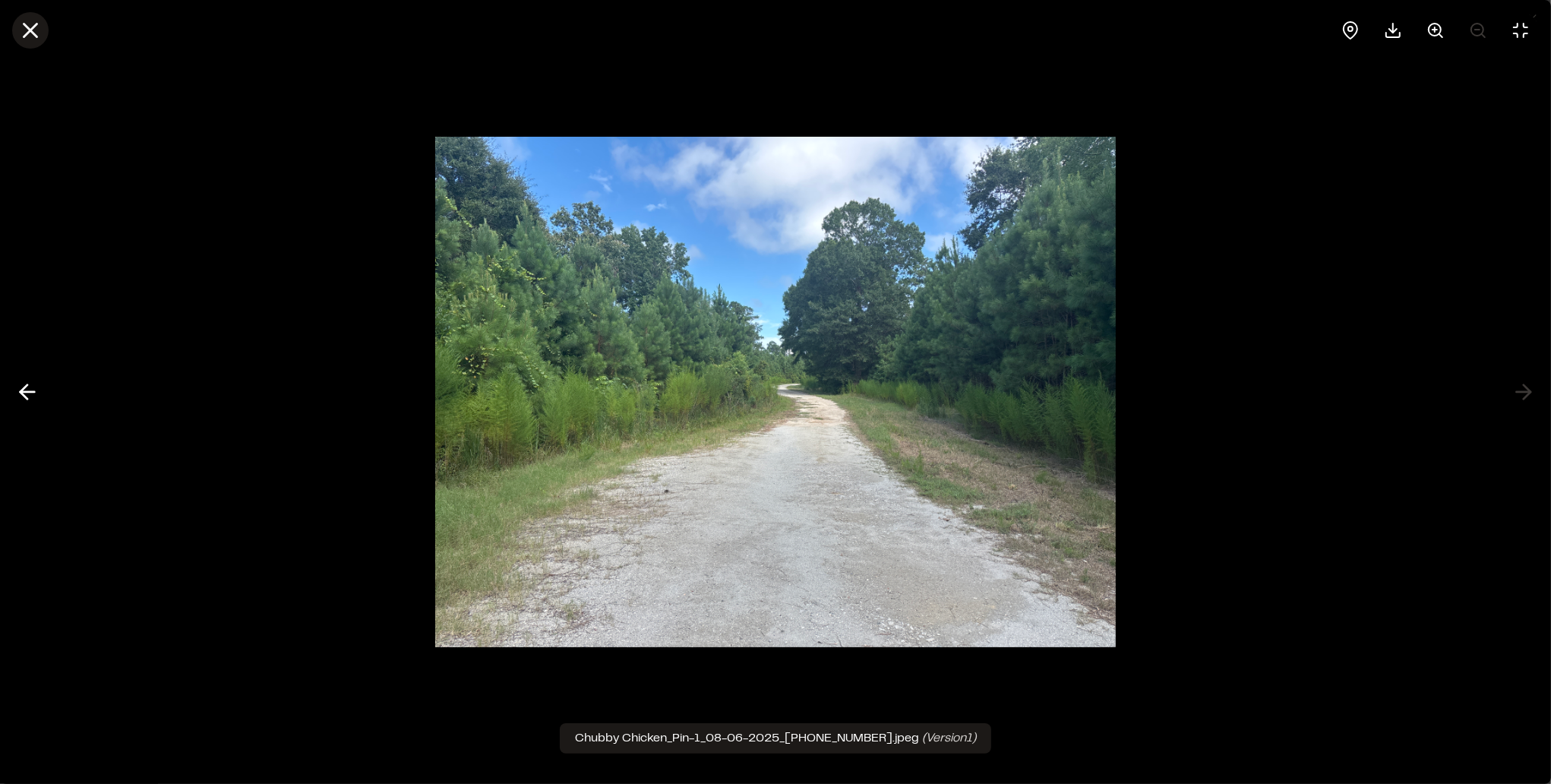
click at [35, 38] on icon at bounding box center [30, 30] width 26 height 26
